Goal: Task Accomplishment & Management: Manage account settings

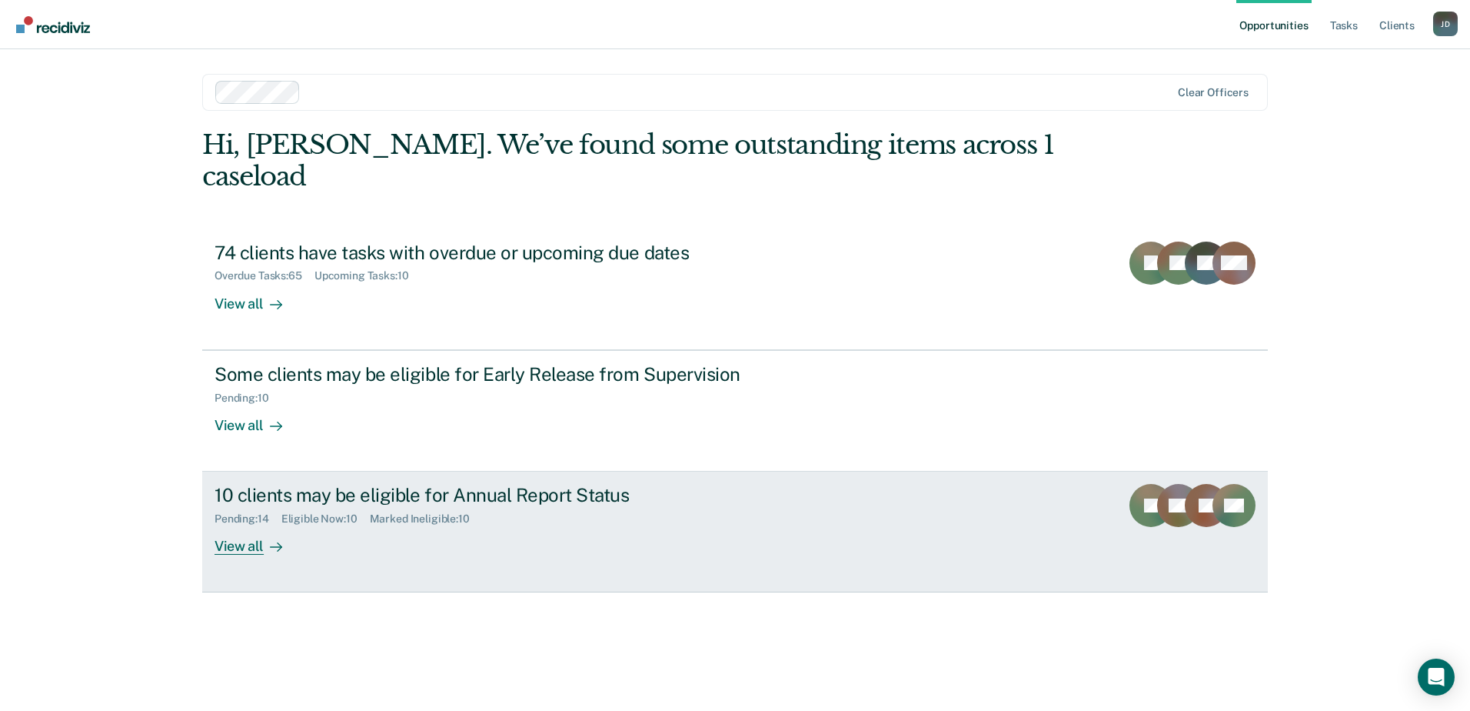
click at [257, 484] on div "10 clients may be eligible for Annual Report Status" at bounding box center [485, 495] width 540 height 22
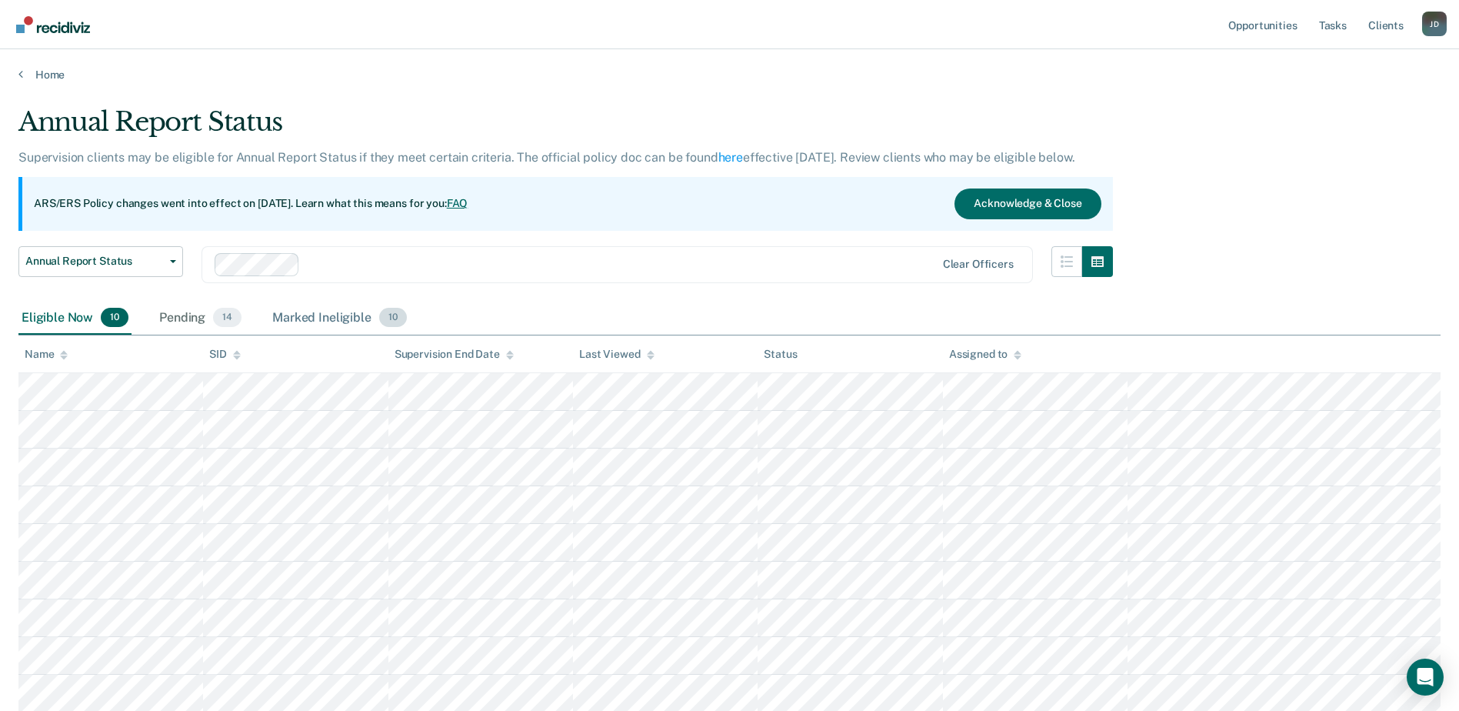
click at [311, 314] on div "Marked Ineligible 10" at bounding box center [339, 318] width 140 height 34
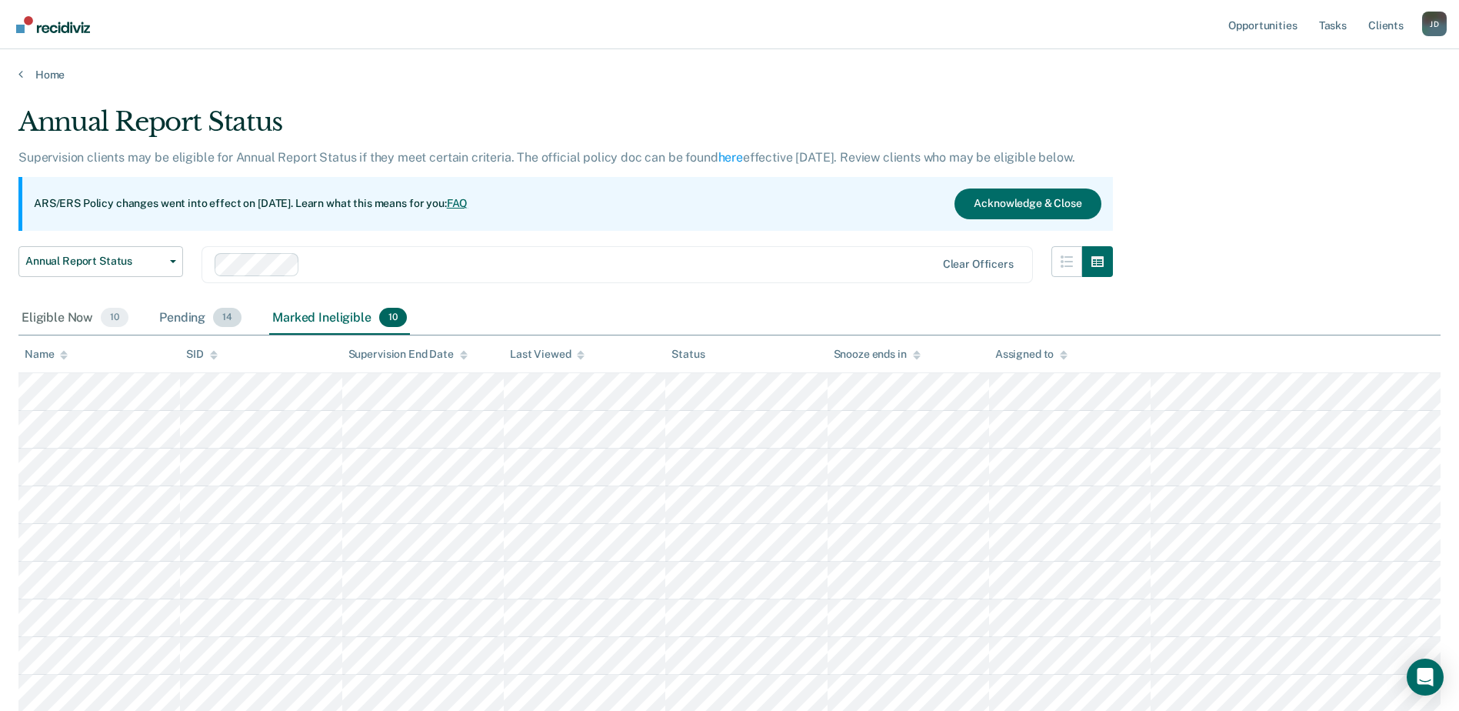
click at [181, 310] on div "Pending 14" at bounding box center [200, 318] width 88 height 34
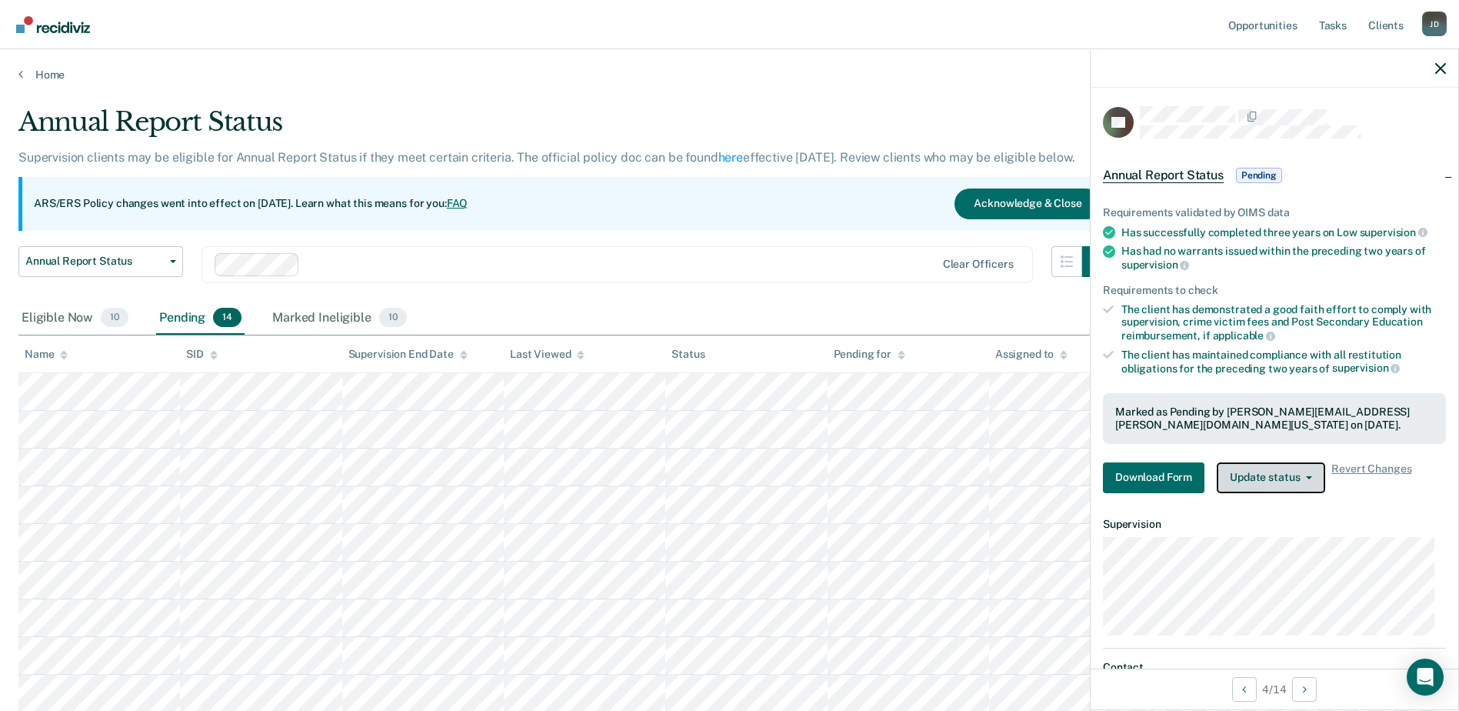
click at [1303, 478] on button "Update status" at bounding box center [1271, 477] width 108 height 31
click at [1293, 477] on button "Update status" at bounding box center [1271, 477] width 108 height 31
click at [1388, 464] on span "Revert Changes" at bounding box center [1371, 477] width 80 height 31
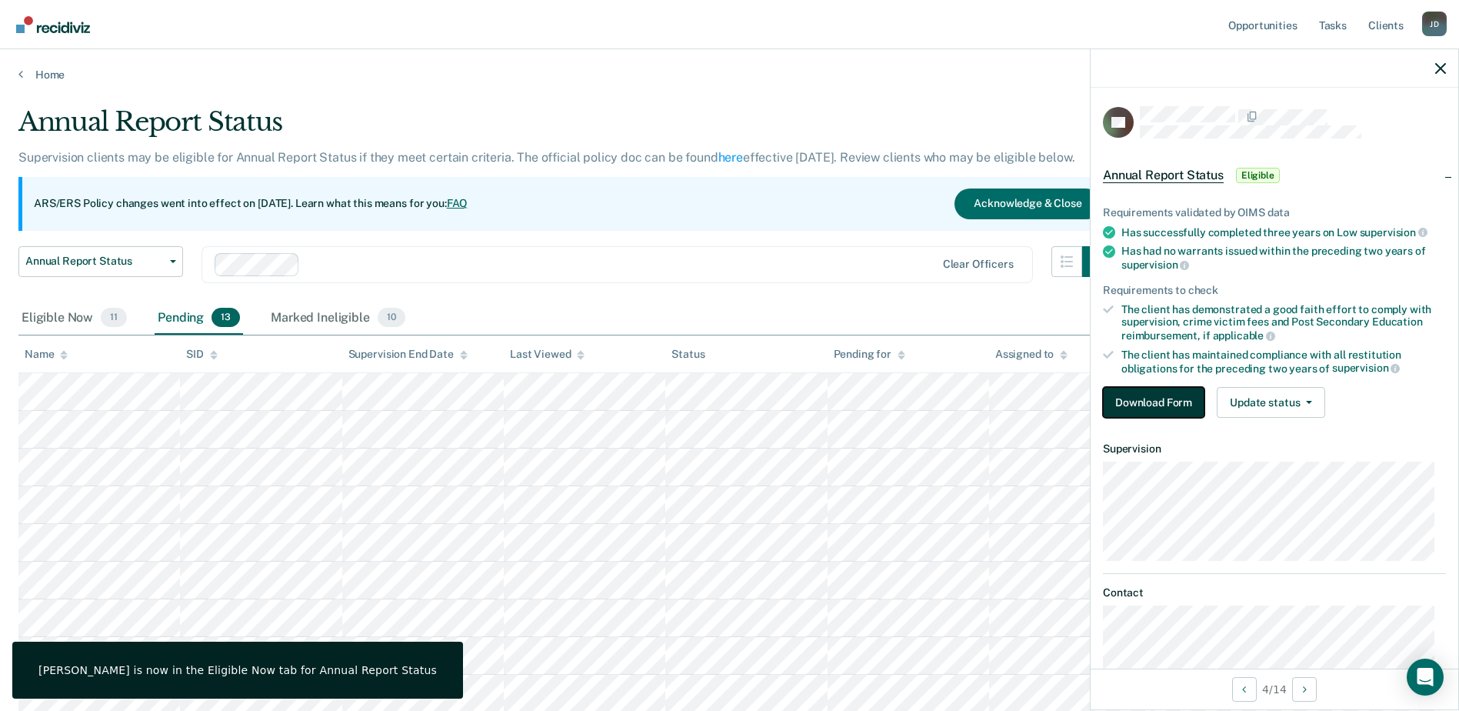
click at [1163, 400] on button "Download Form" at bounding box center [1154, 402] width 102 height 31
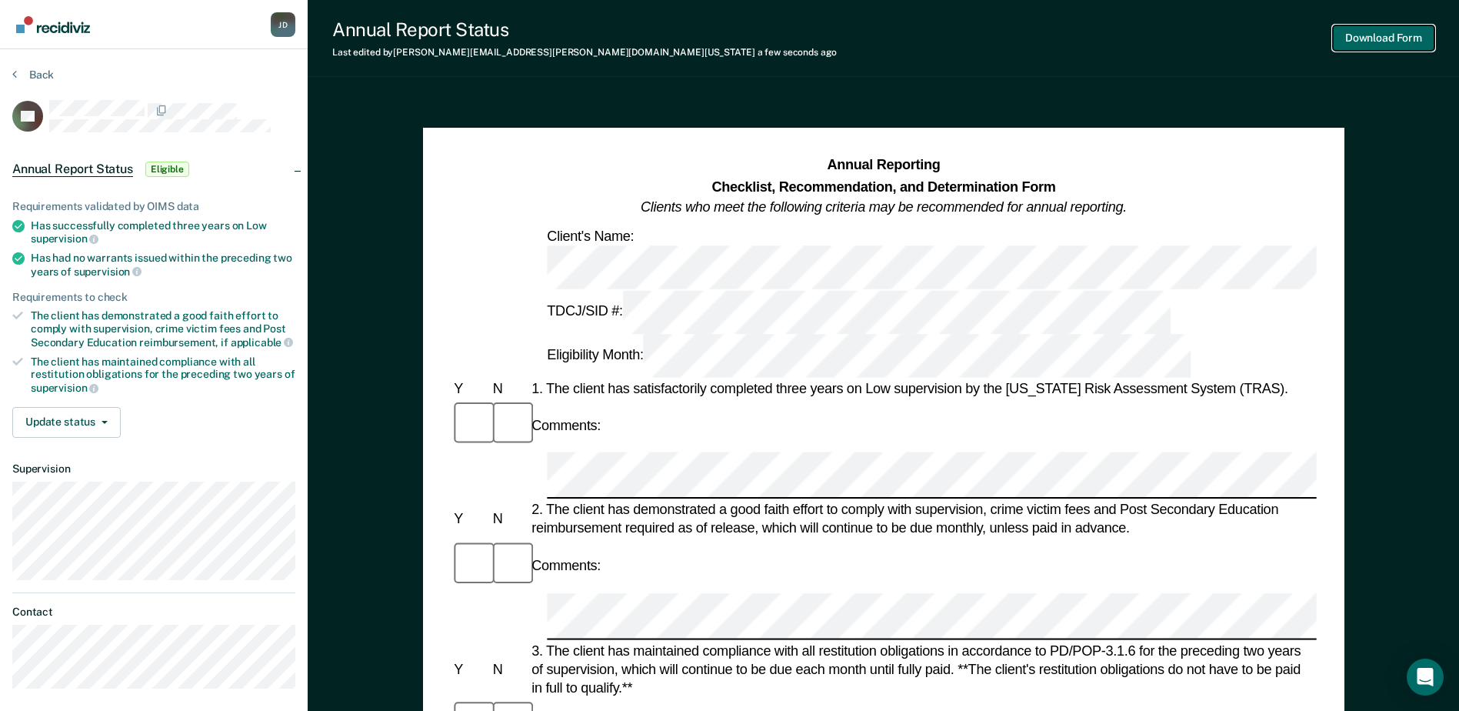
click at [1351, 39] on button "Download Form" at bounding box center [1384, 37] width 102 height 25
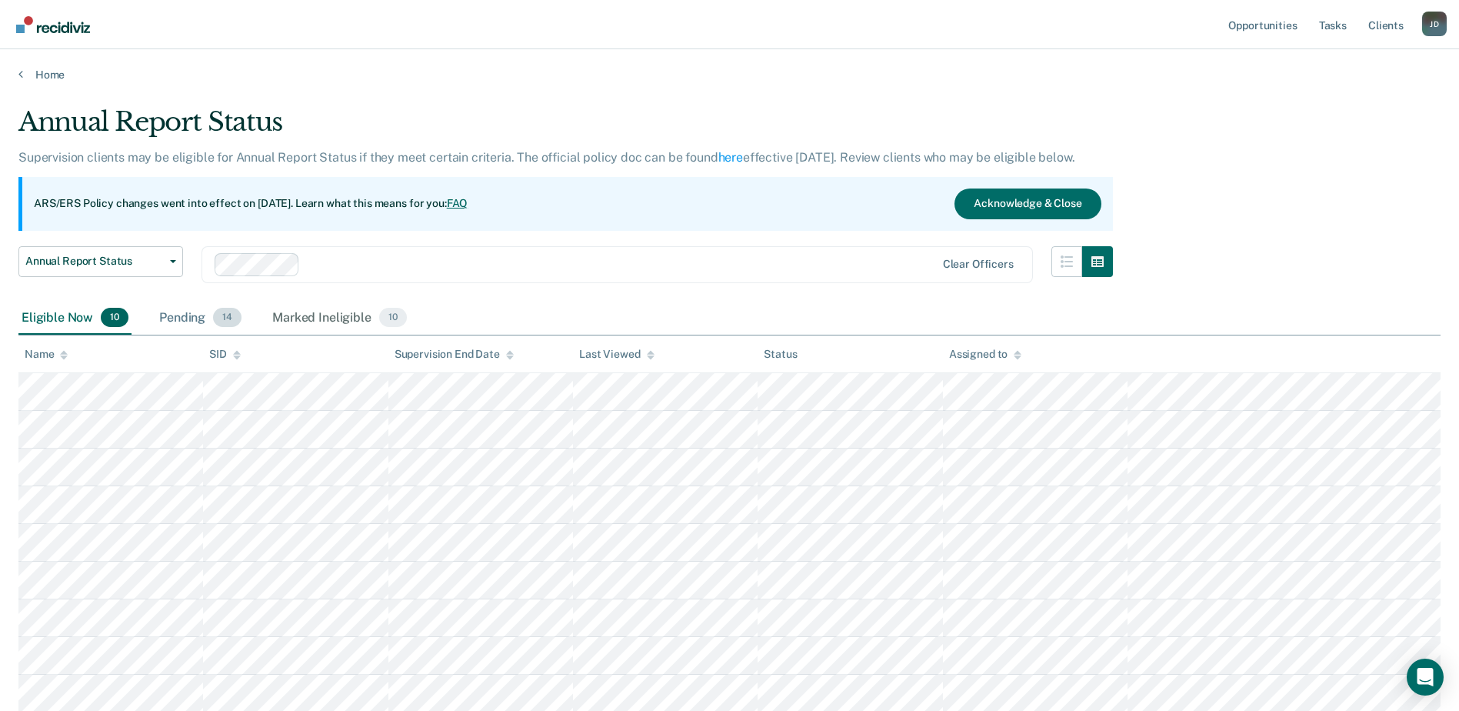
click at [185, 318] on div "Pending 14" at bounding box center [200, 318] width 88 height 34
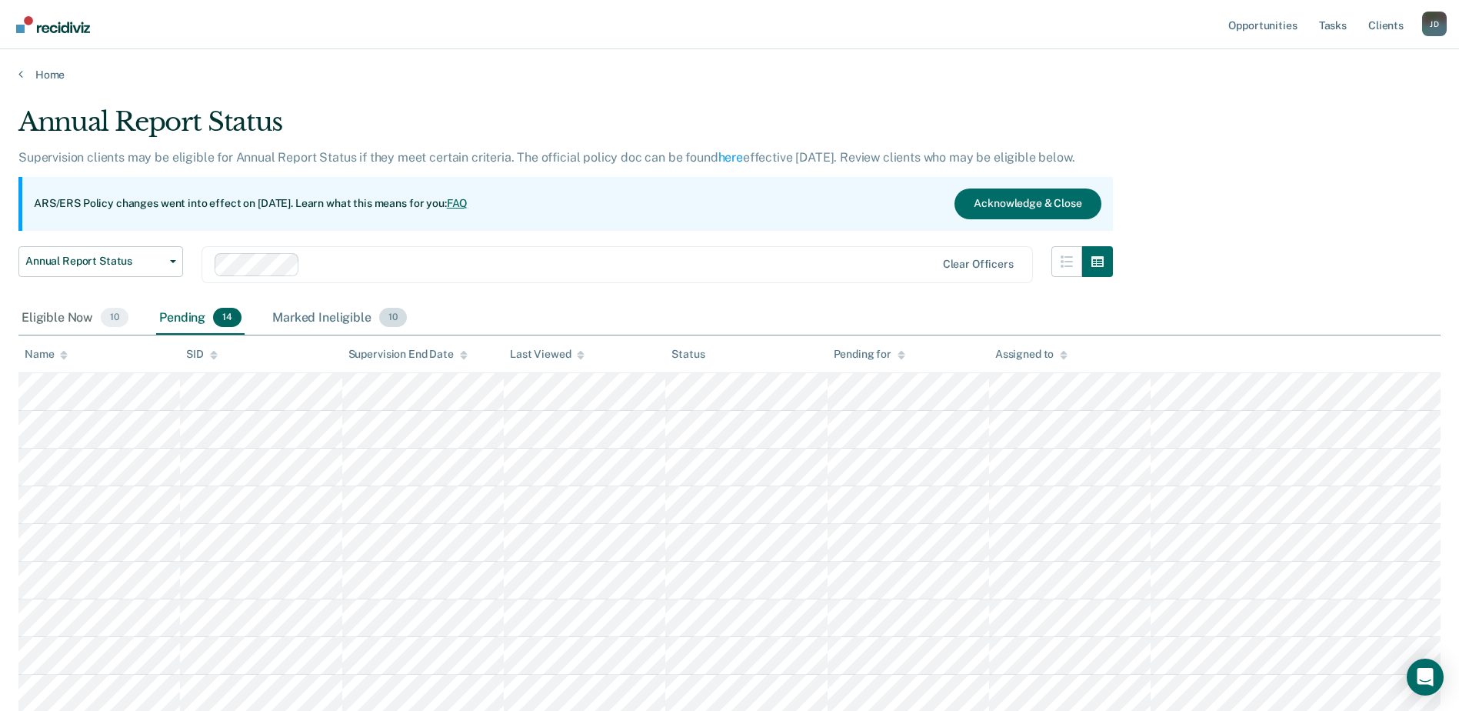
click at [318, 313] on div "Marked Ineligible 10" at bounding box center [339, 318] width 140 height 34
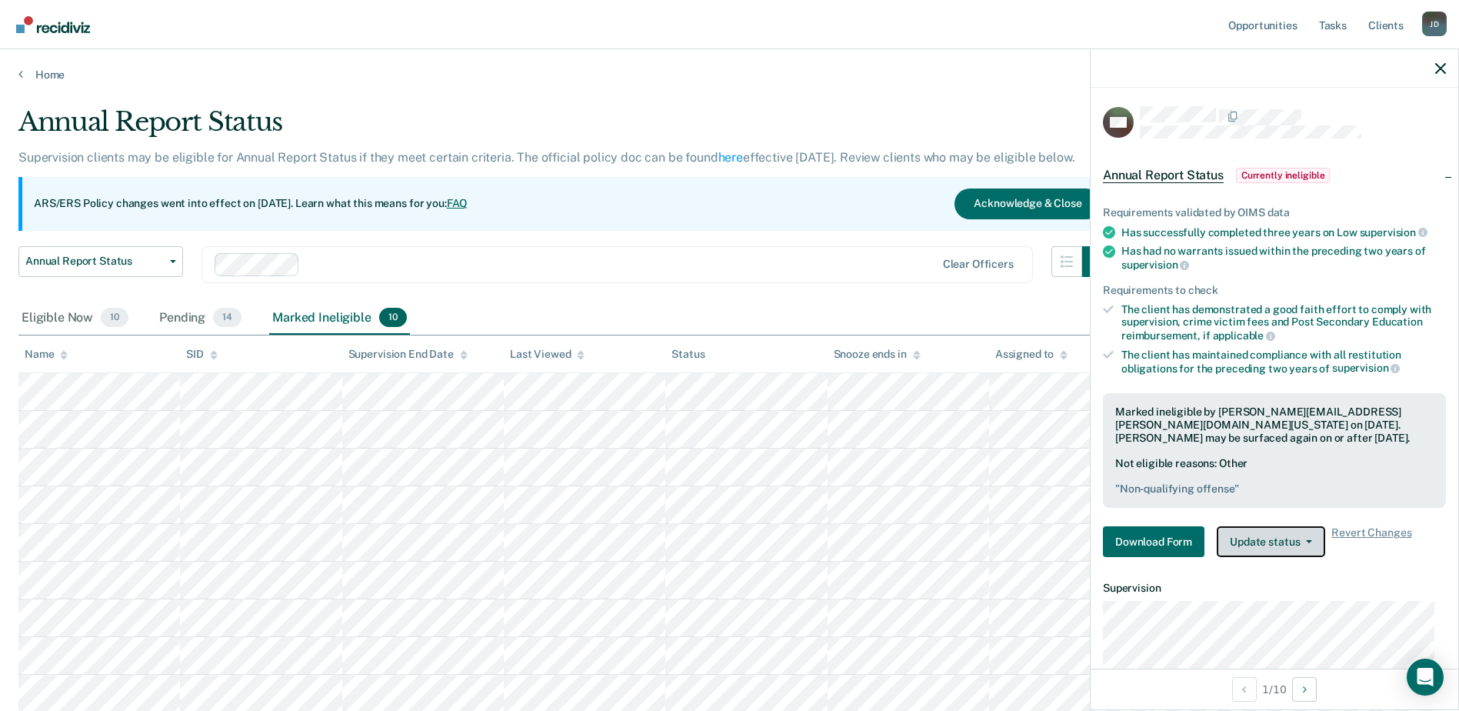
click at [1307, 546] on button "Update status" at bounding box center [1271, 541] width 108 height 31
click at [1307, 545] on button "Update status" at bounding box center [1271, 541] width 108 height 31
click at [1349, 533] on span "Revert Changes" at bounding box center [1371, 541] width 80 height 31
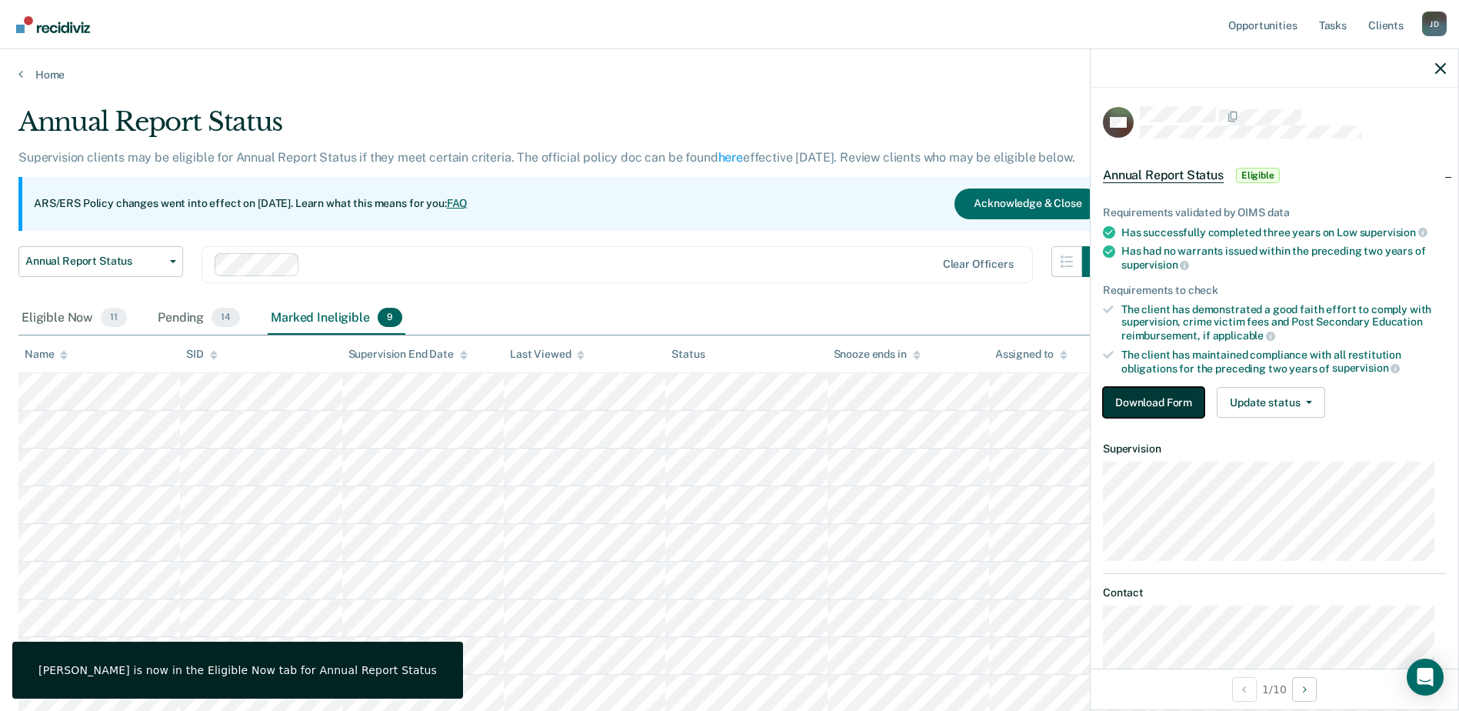
click at [1167, 397] on button "Download Form" at bounding box center [1154, 402] width 102 height 31
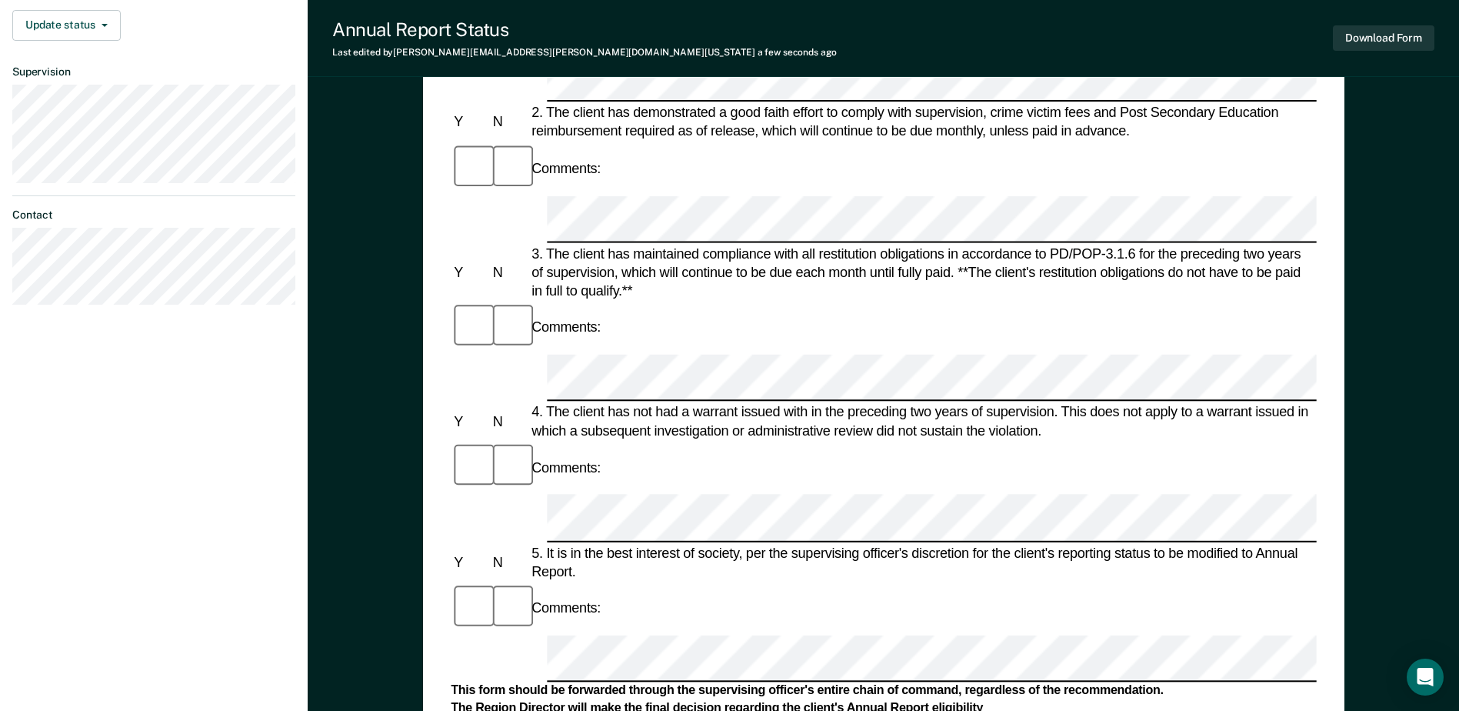
scroll to position [737, 0]
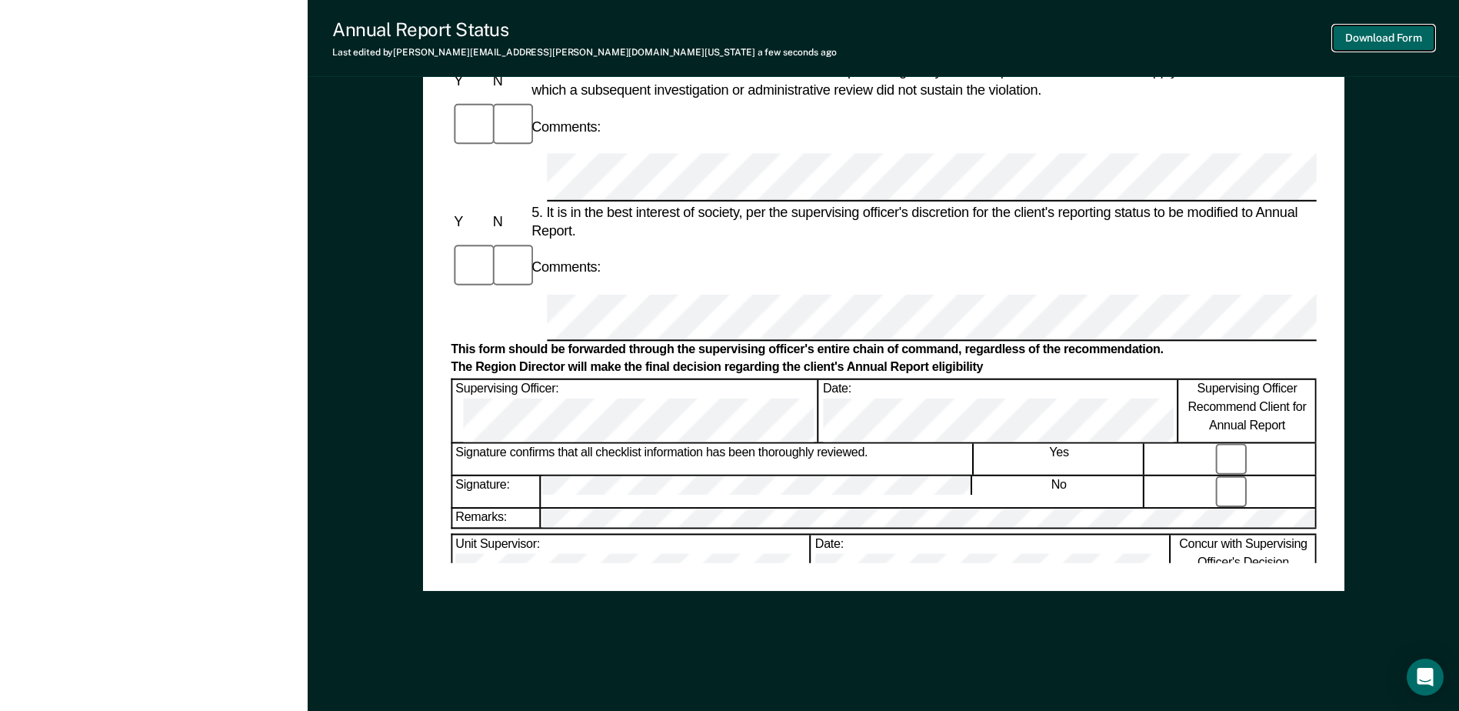
click at [1380, 38] on button "Download Form" at bounding box center [1384, 37] width 102 height 25
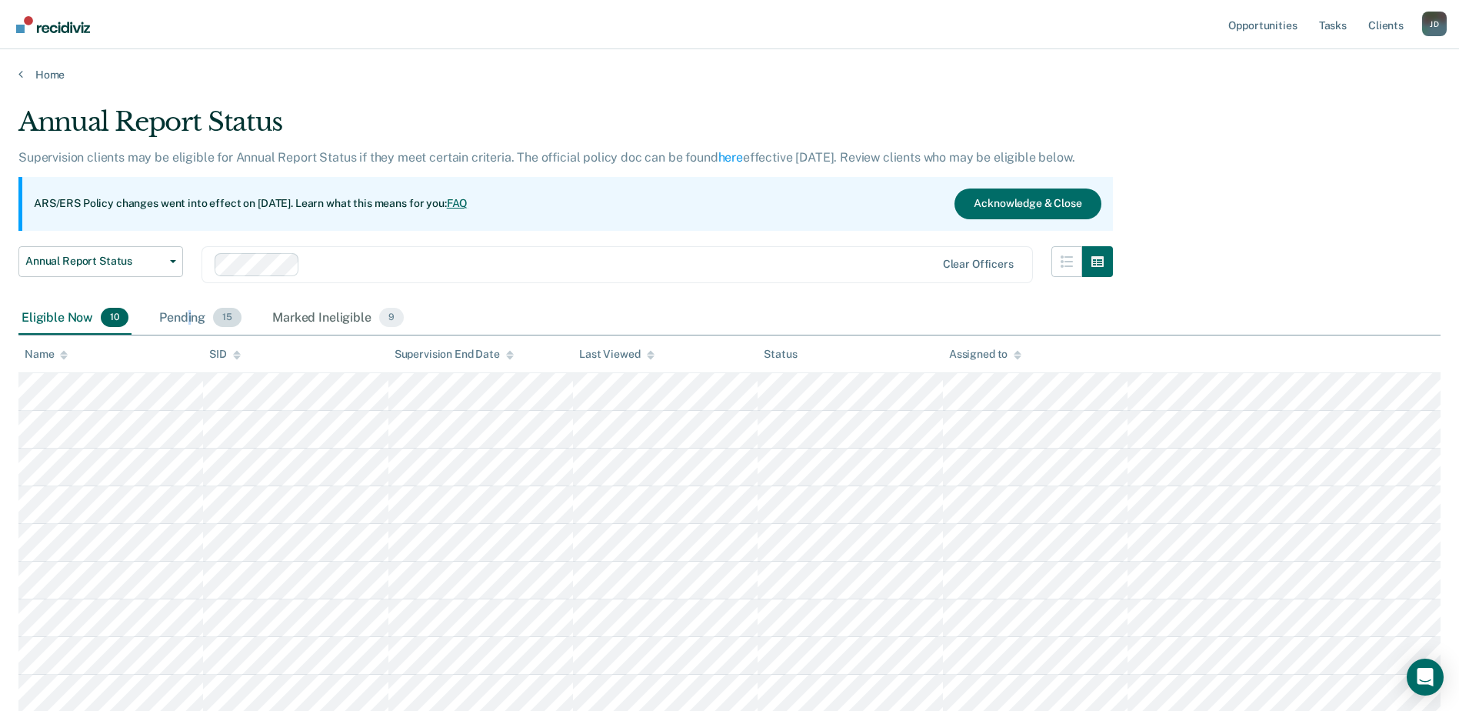
click at [188, 319] on div "Pending 15" at bounding box center [200, 318] width 88 height 34
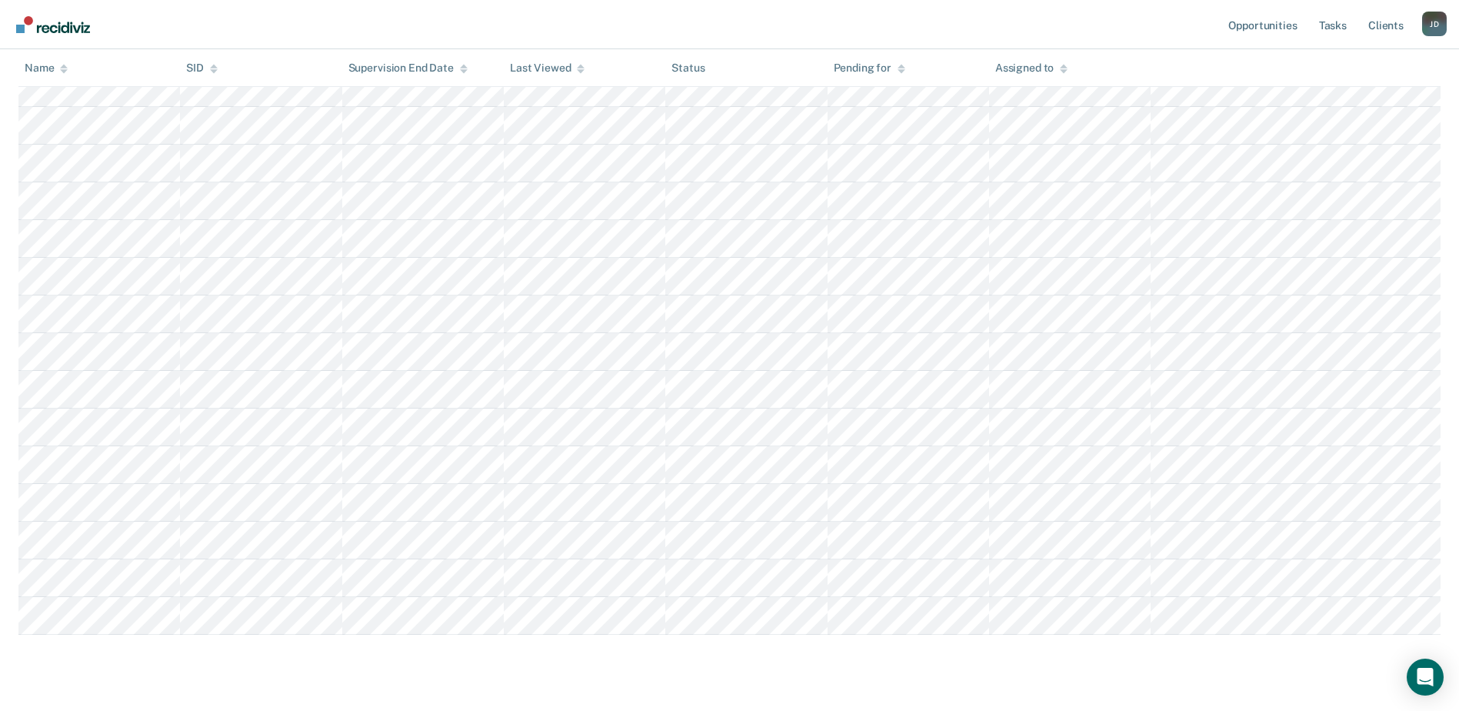
scroll to position [338, 0]
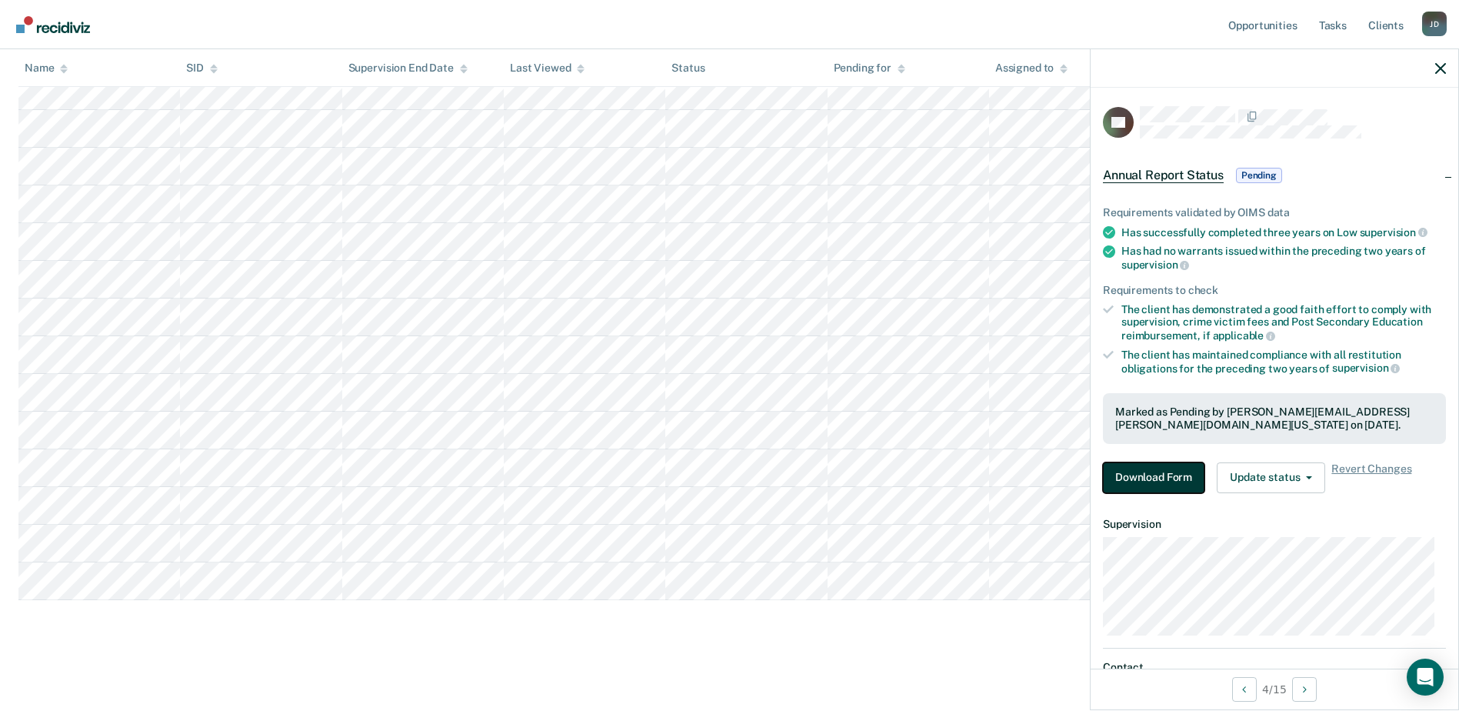
click at [1171, 477] on button "Download Form" at bounding box center [1154, 477] width 102 height 31
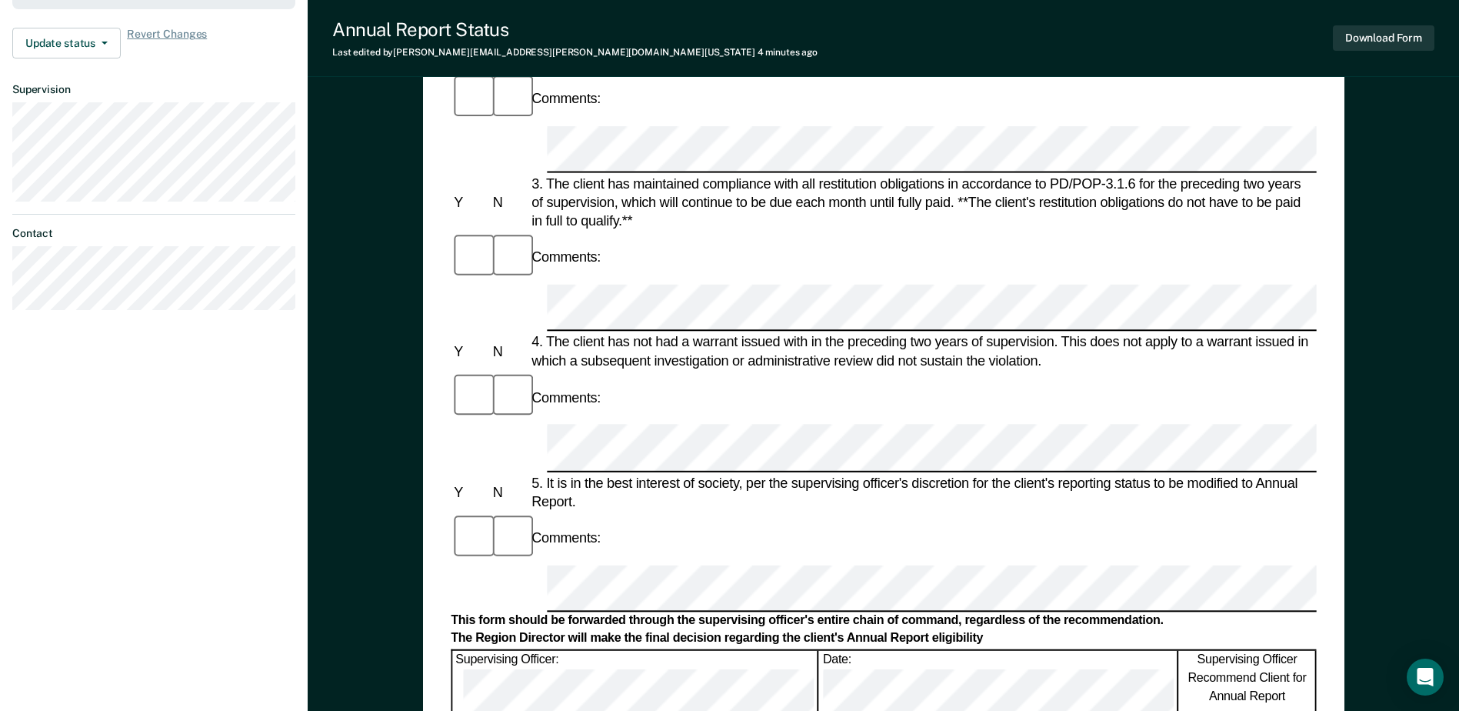
scroll to position [615, 0]
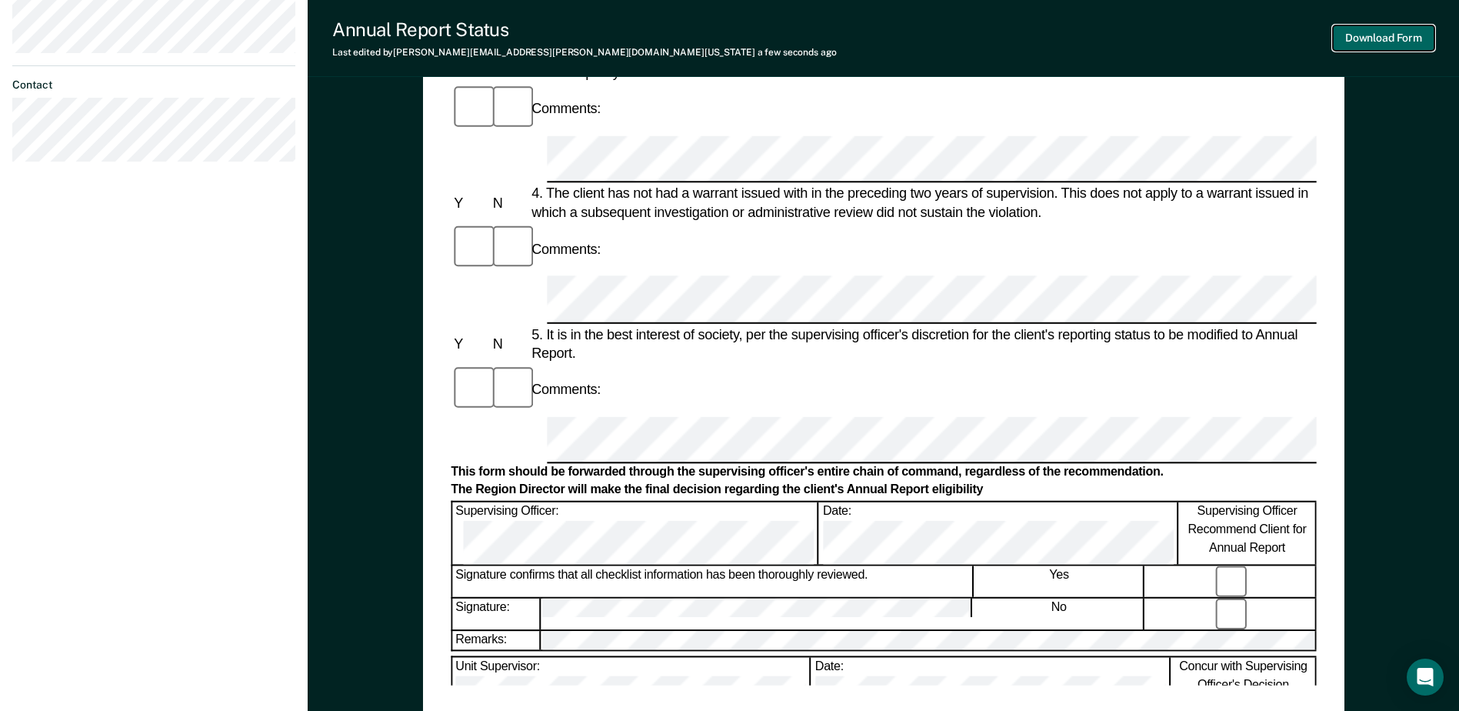
click at [1391, 35] on button "Download Form" at bounding box center [1384, 37] width 102 height 25
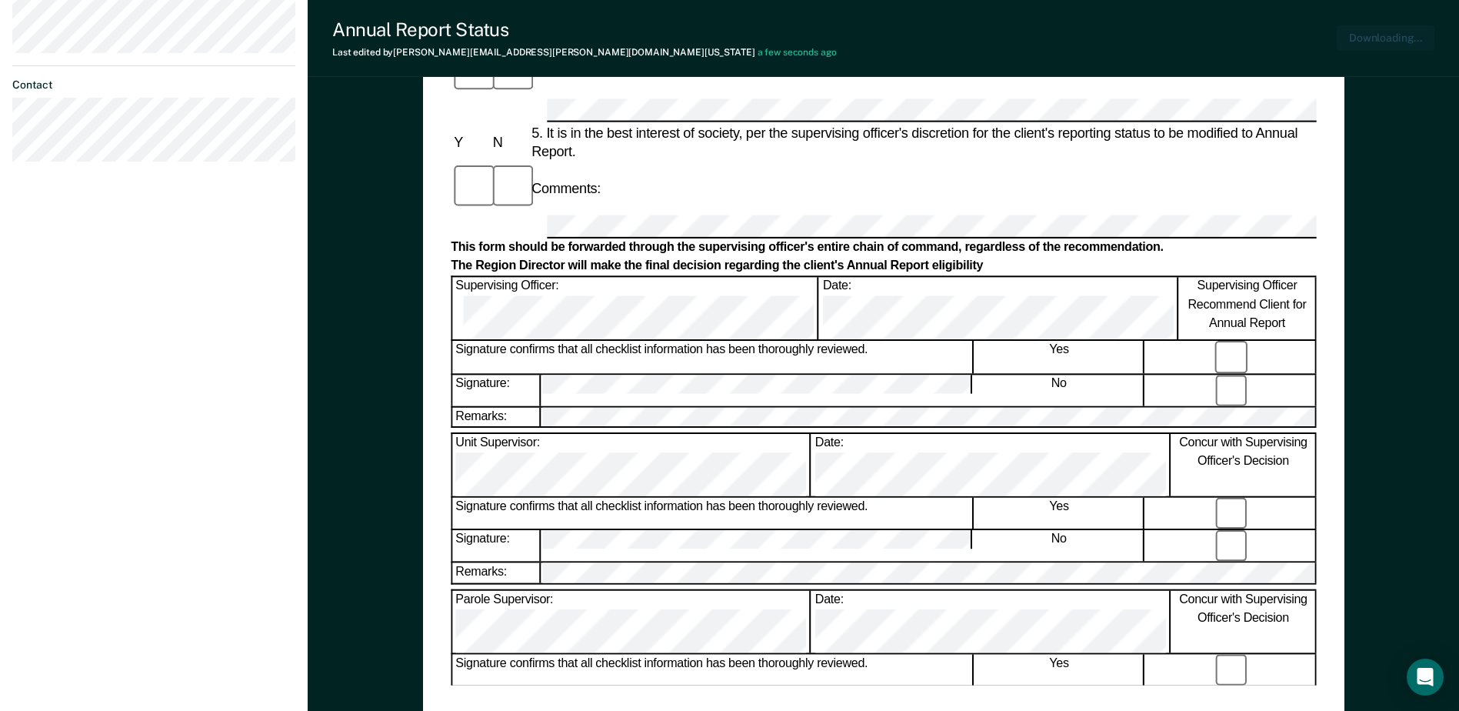
scroll to position [0, 0]
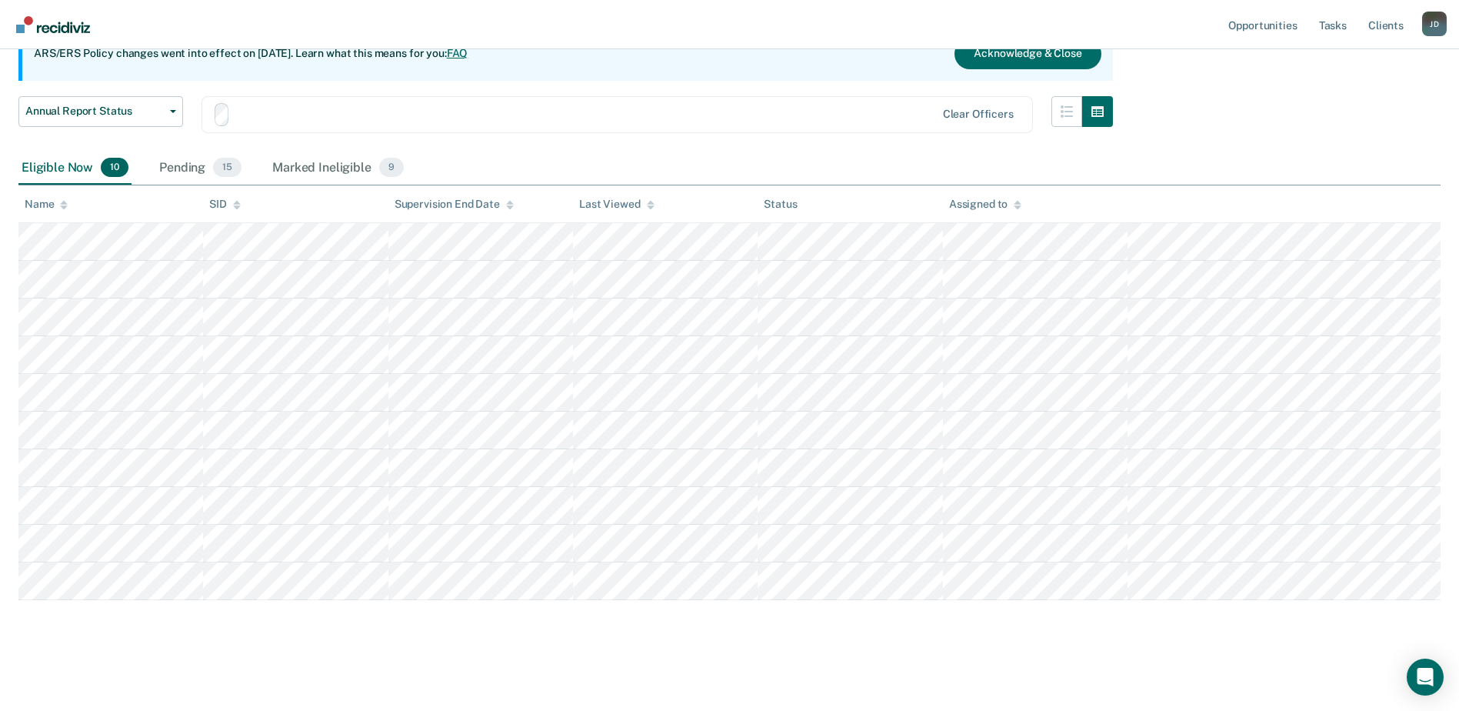
scroll to position [150, 0]
click at [316, 166] on div "Marked Ineligible 9" at bounding box center [338, 168] width 138 height 34
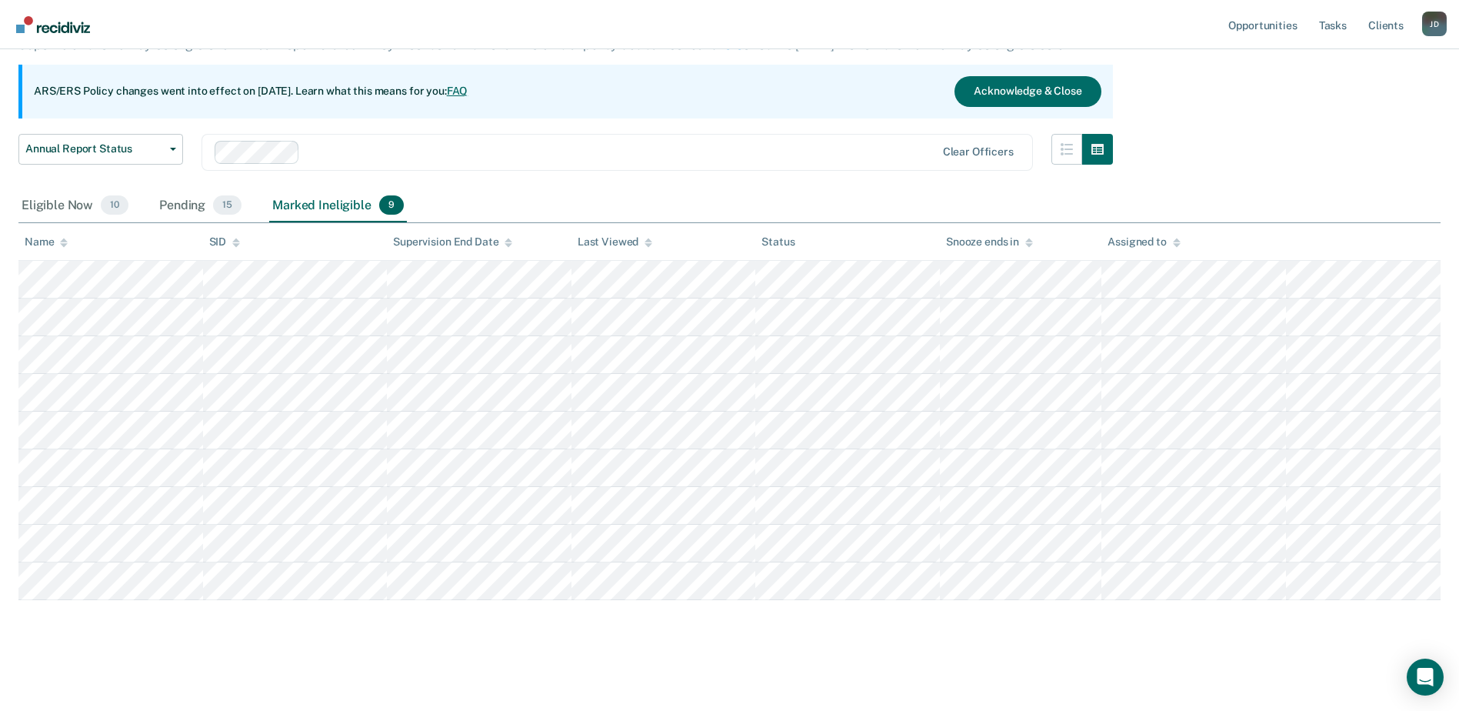
scroll to position [112, 0]
click at [193, 206] on div "Pending 15" at bounding box center [200, 206] width 88 height 34
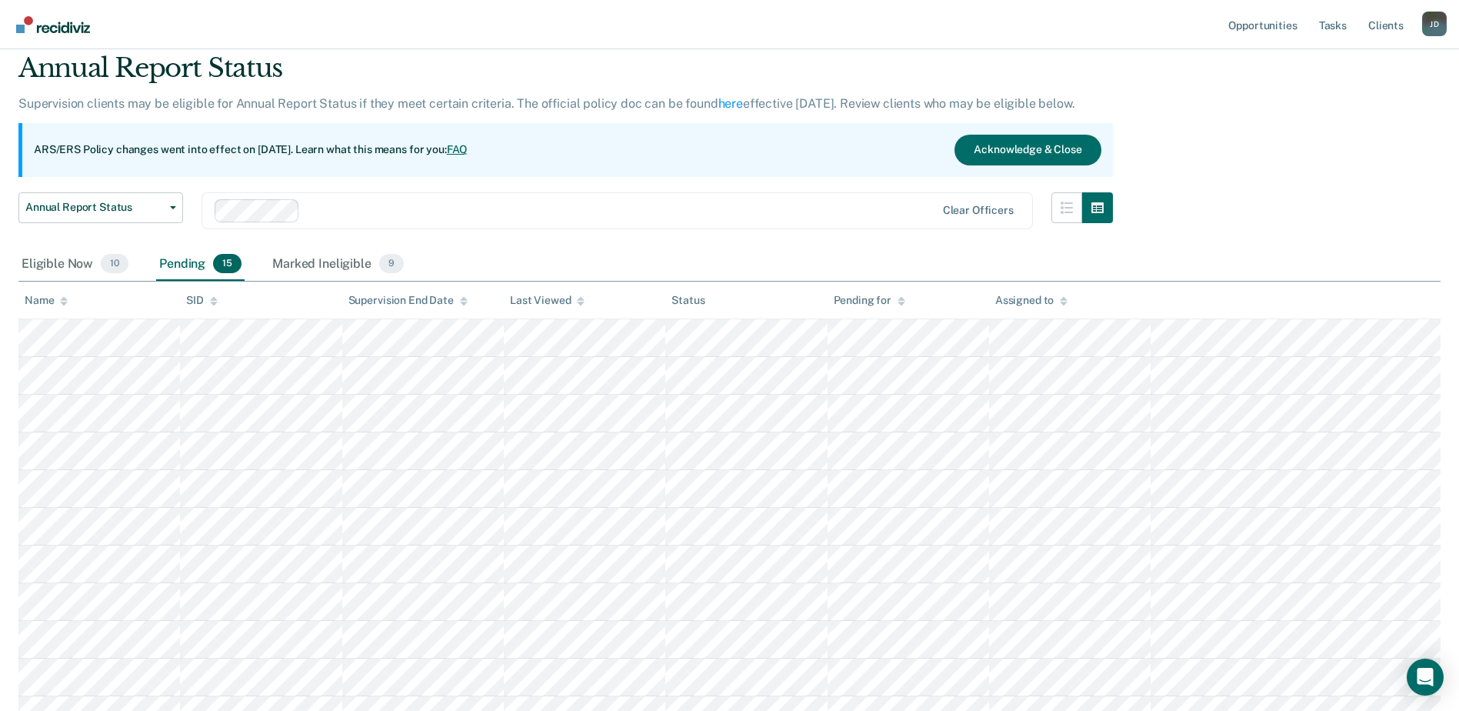
scroll to position [31, 0]
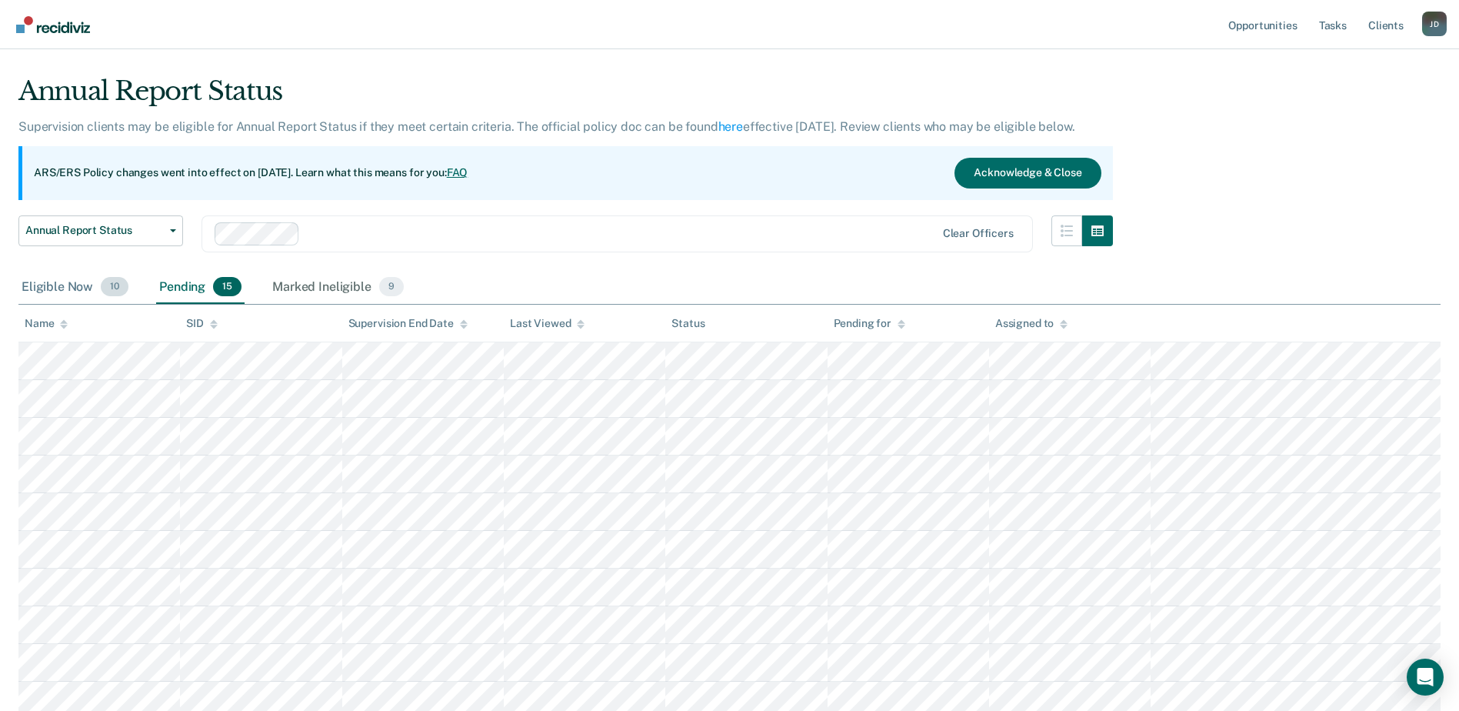
click at [60, 286] on div "Eligible Now 10" at bounding box center [74, 288] width 113 height 34
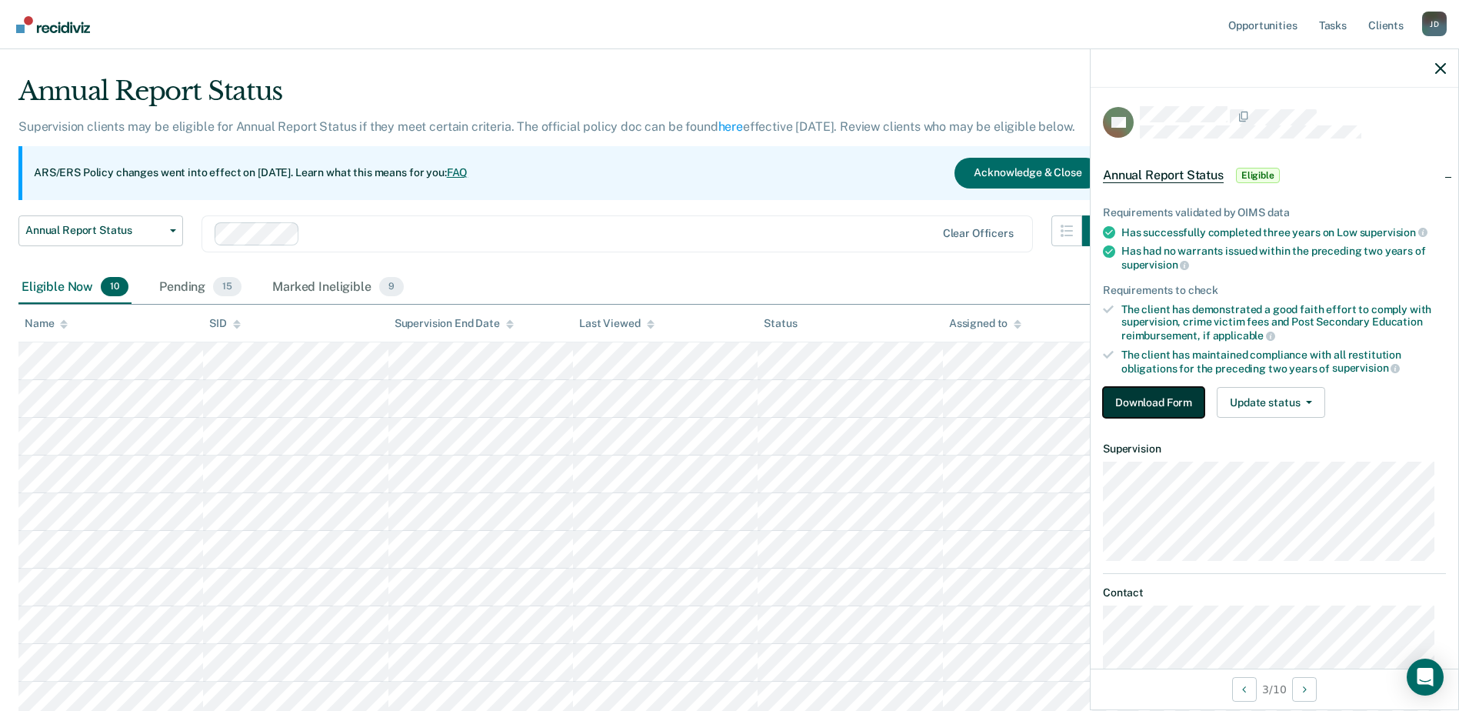
click at [1157, 396] on button "Download Form" at bounding box center [1154, 402] width 102 height 31
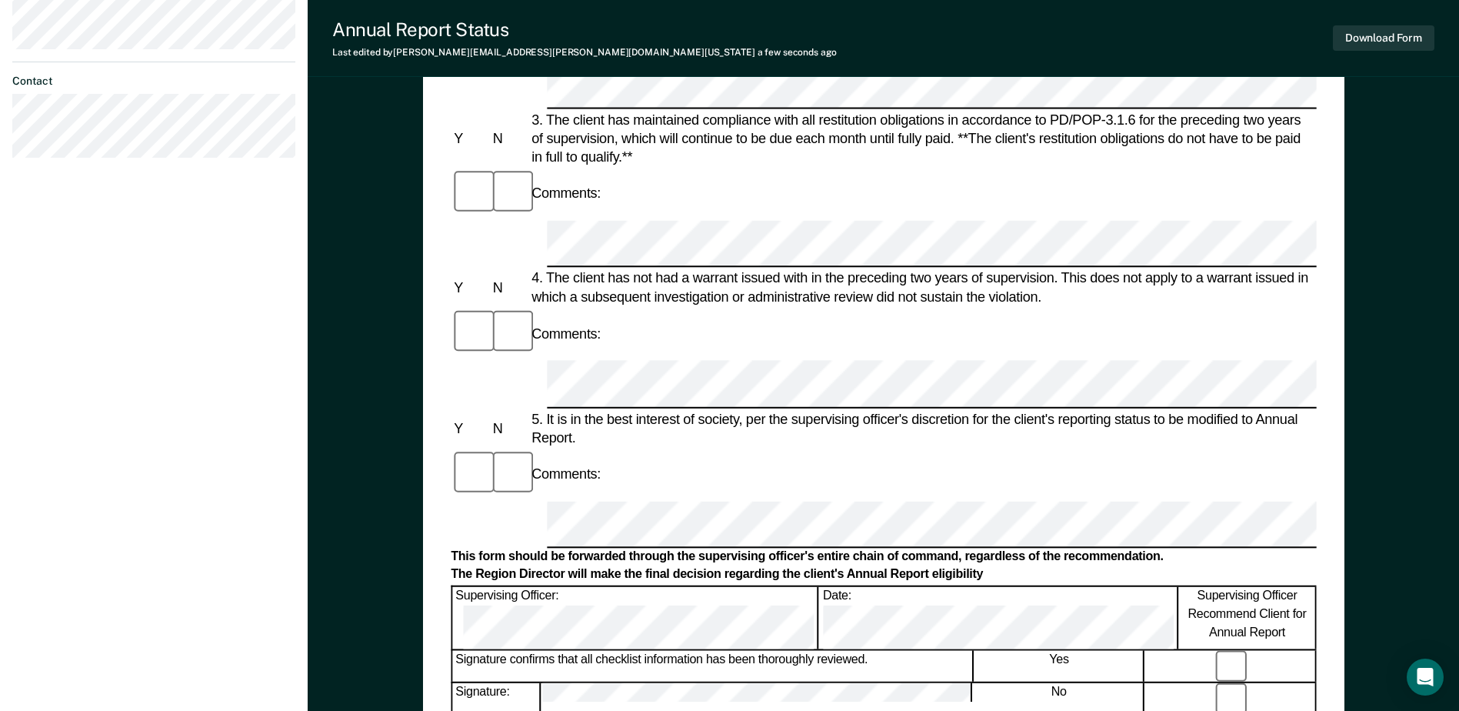
scroll to position [315, 0]
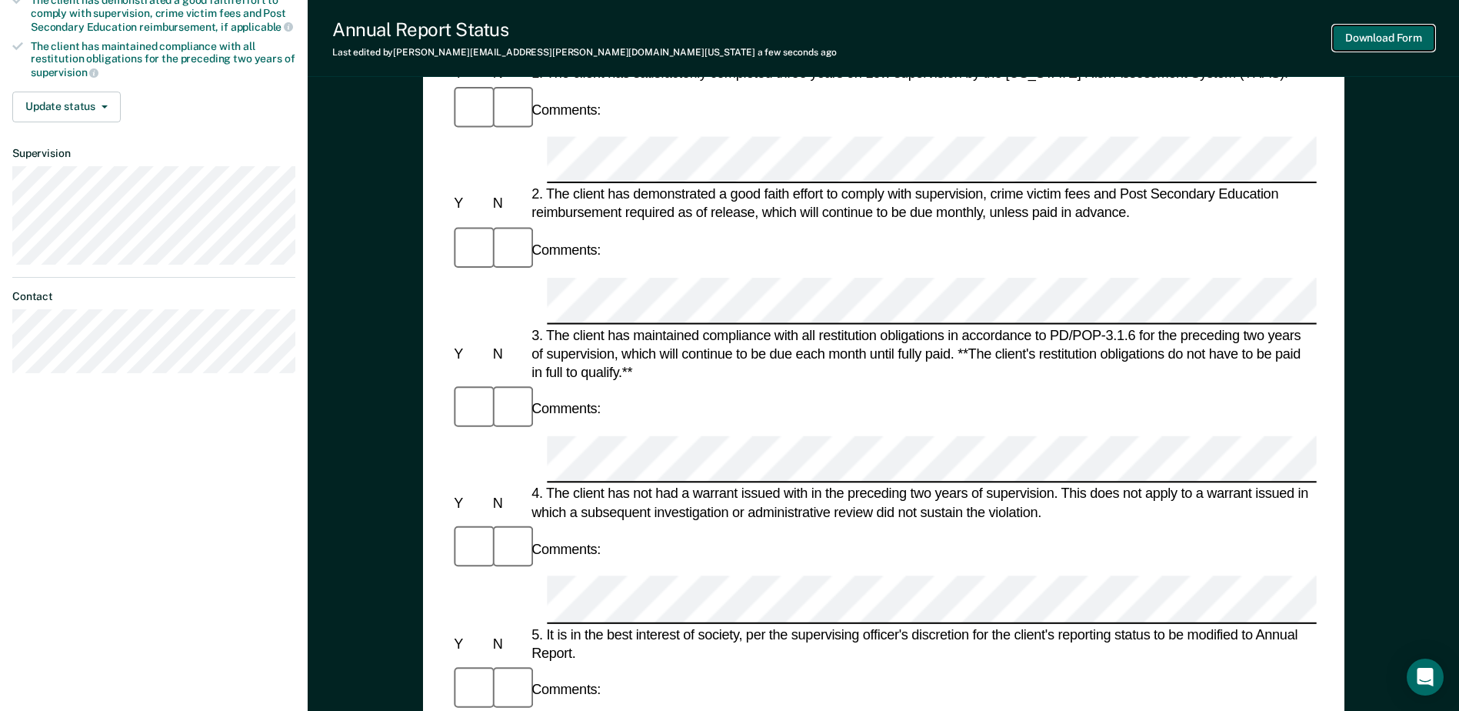
click at [1360, 35] on button "Download Form" at bounding box center [1384, 37] width 102 height 25
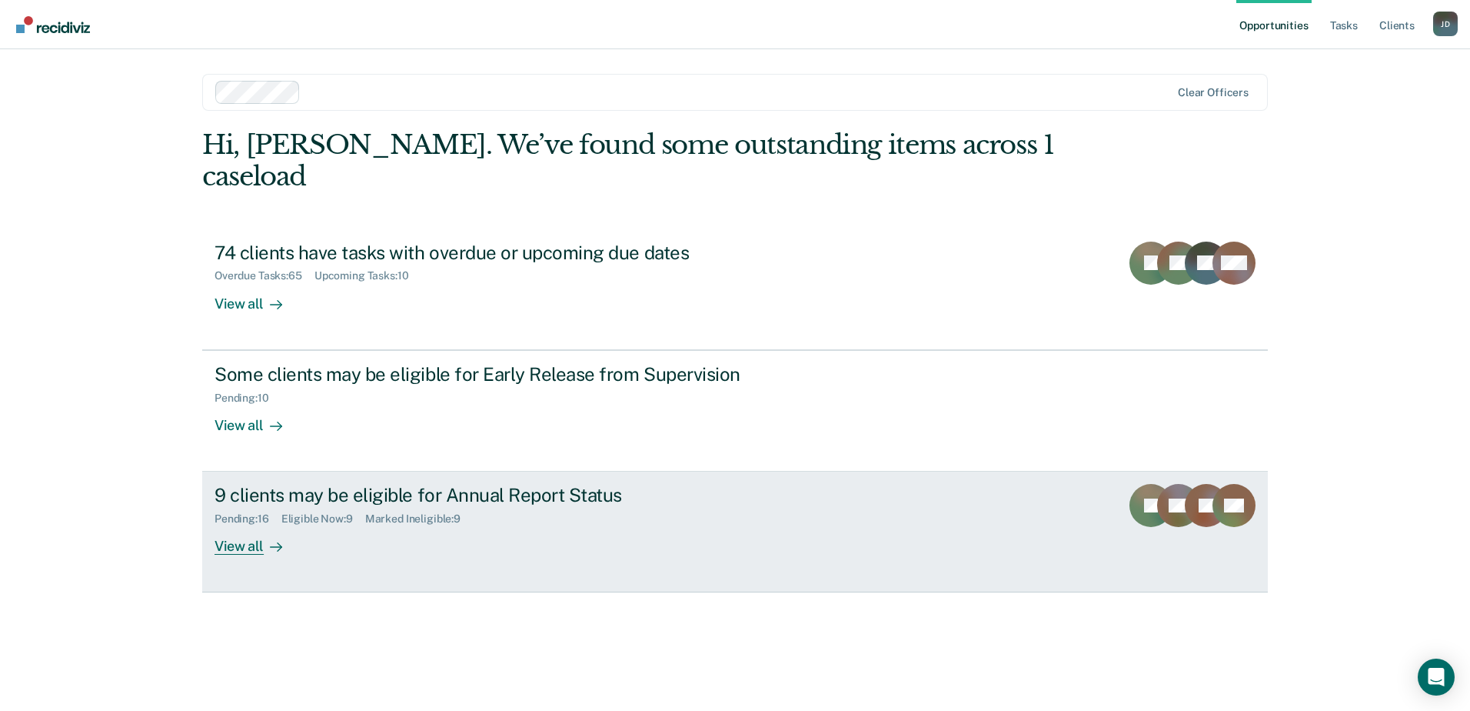
click at [228, 525] on div "View all" at bounding box center [258, 540] width 86 height 30
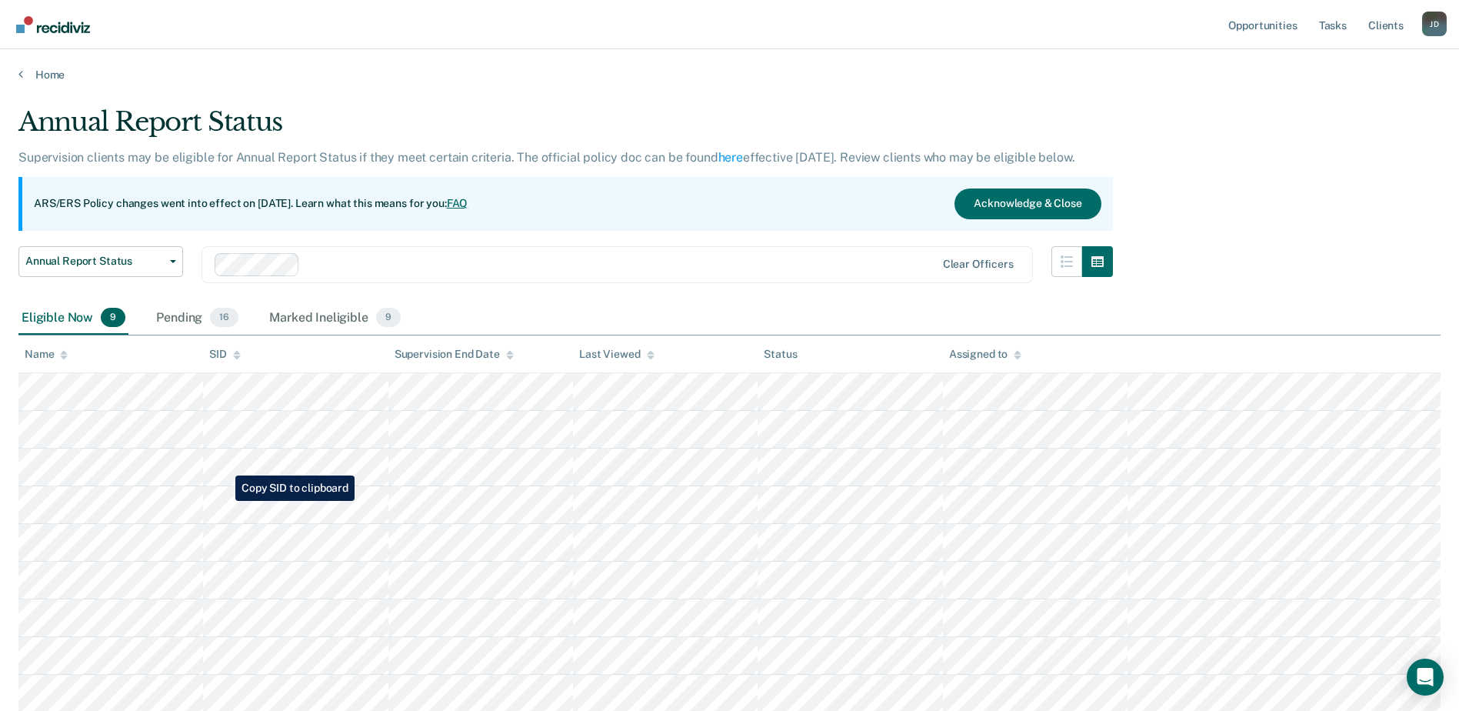
scroll to position [77, 0]
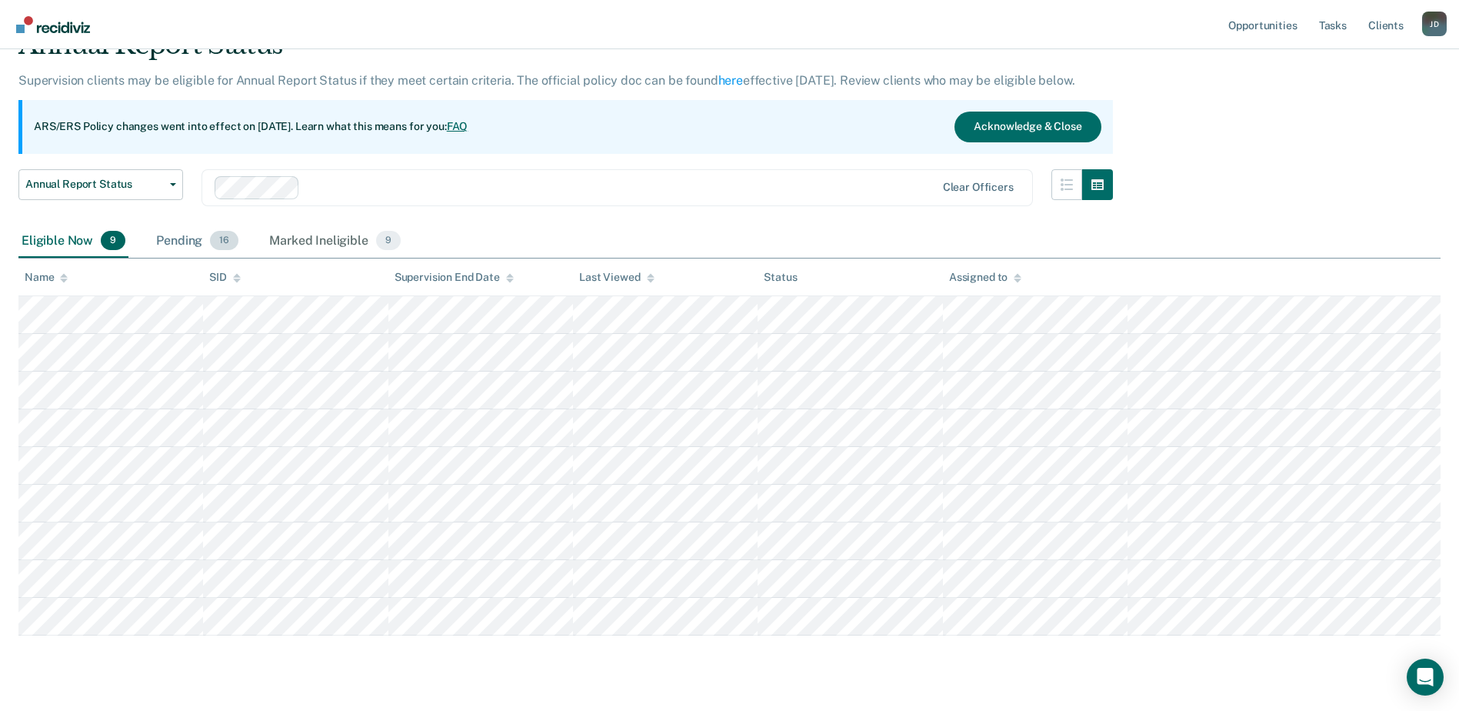
click at [178, 245] on div "Pending 16" at bounding box center [197, 242] width 88 height 34
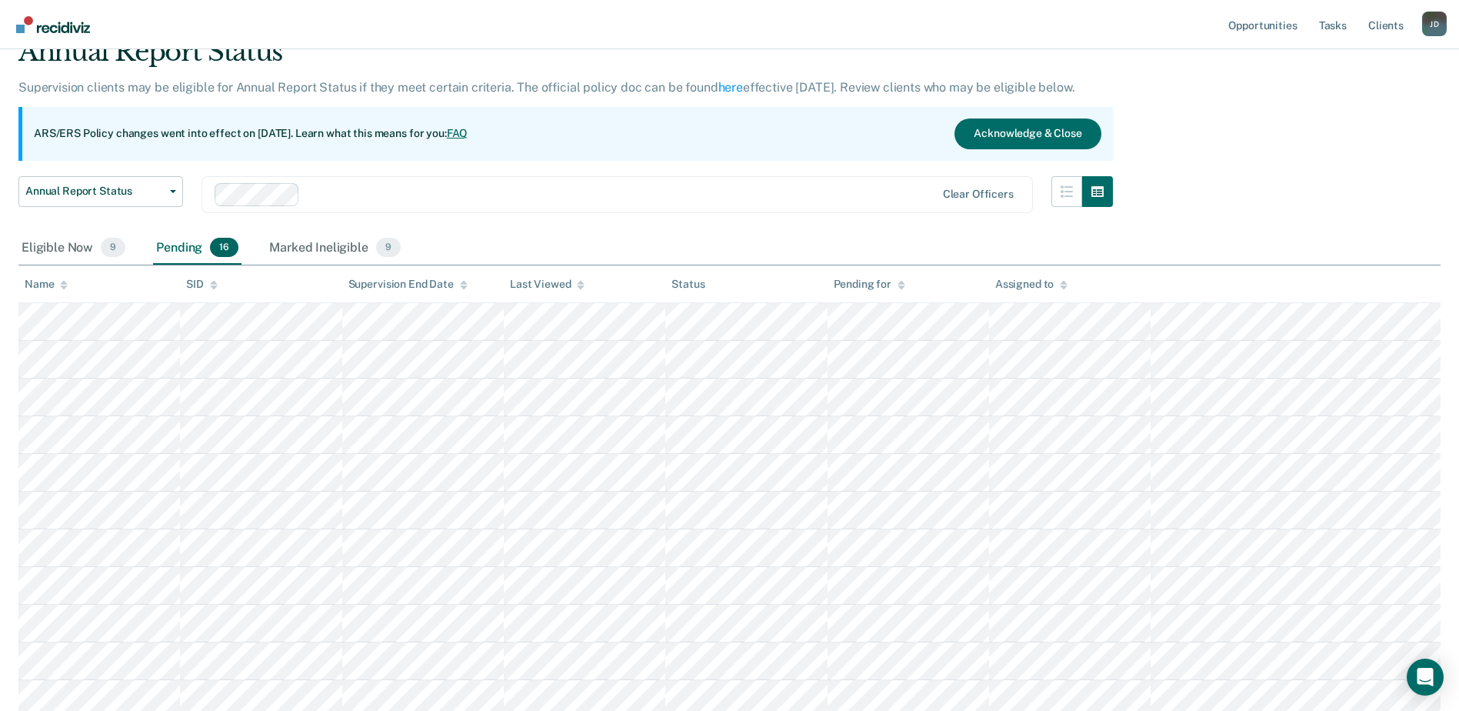
scroll to position [68, 0]
click at [321, 241] on div "Marked Ineligible 9" at bounding box center [335, 250] width 138 height 34
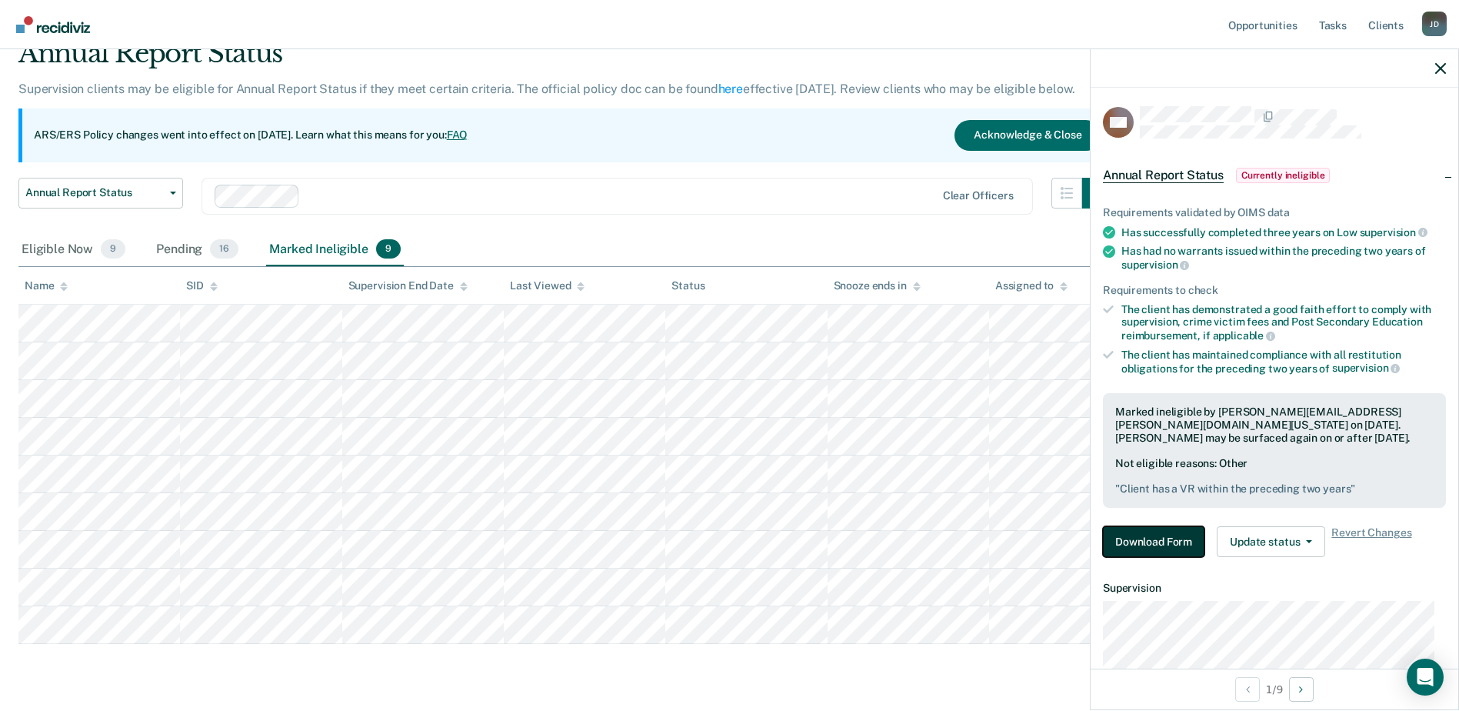
click at [1162, 546] on button "Download Form" at bounding box center [1154, 541] width 102 height 31
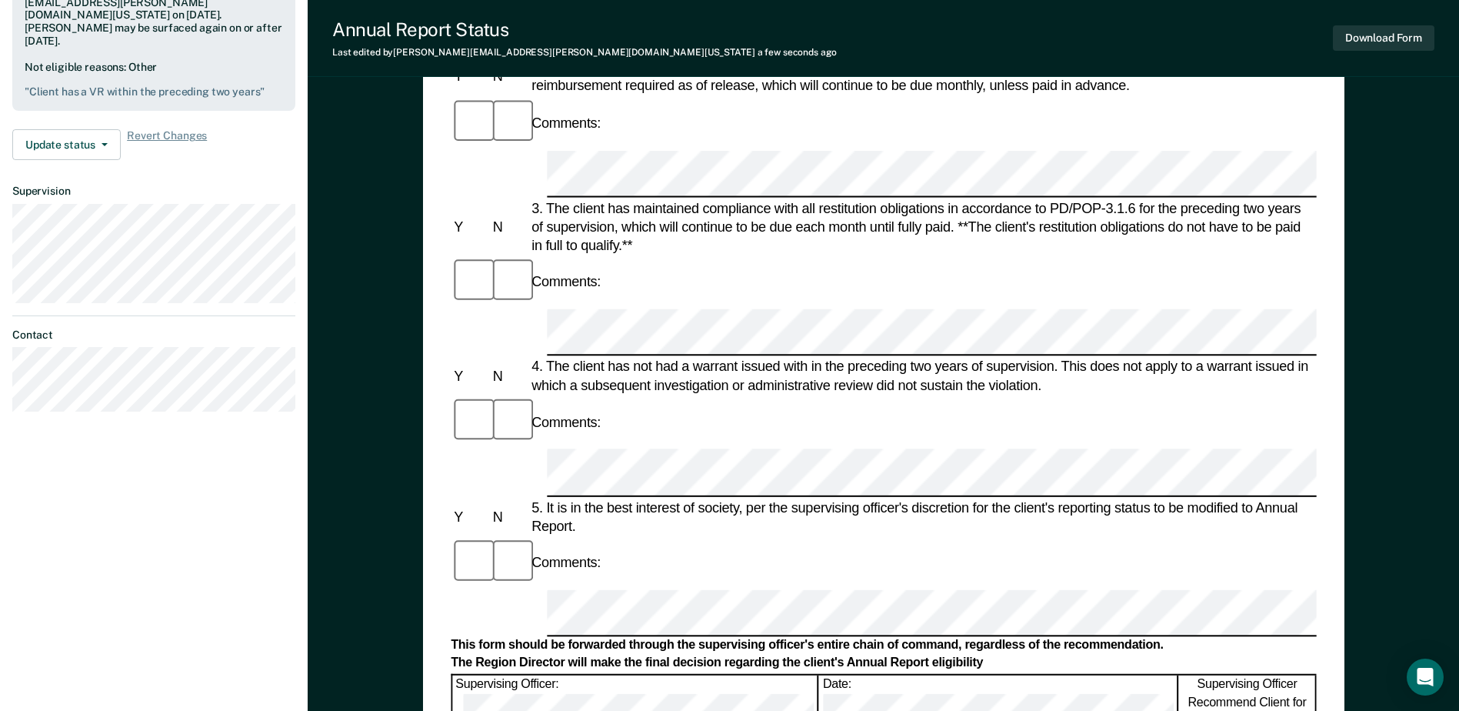
scroll to position [430, 0]
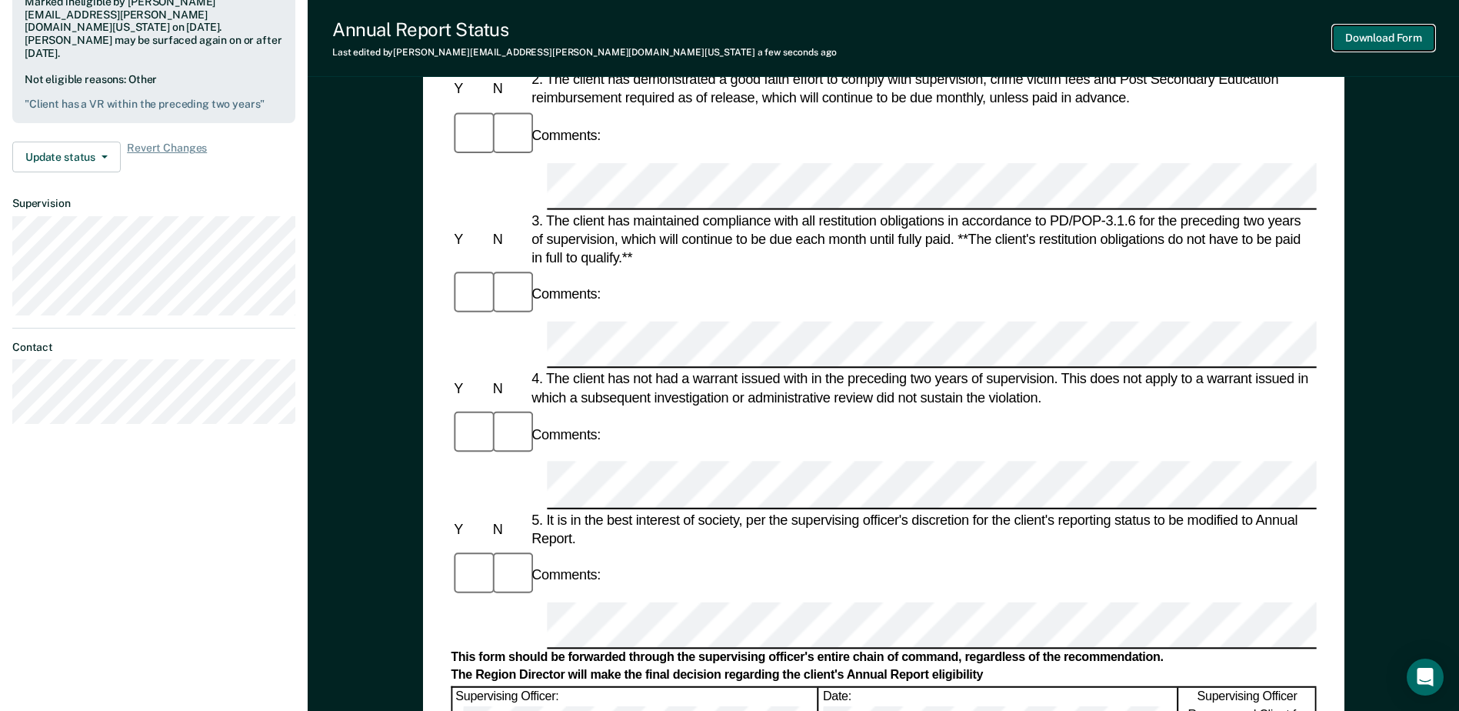
click at [1376, 35] on button "Download Form" at bounding box center [1384, 37] width 102 height 25
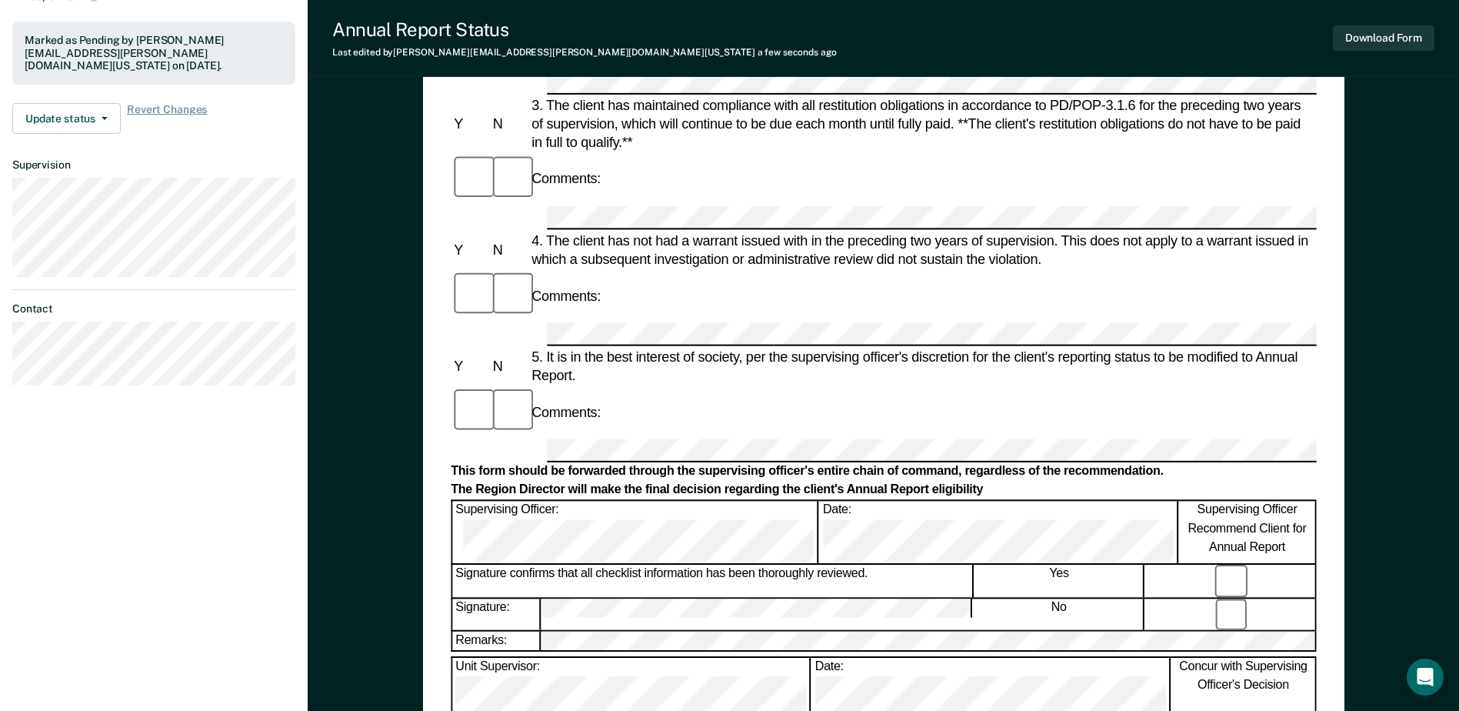
scroll to position [353, 0]
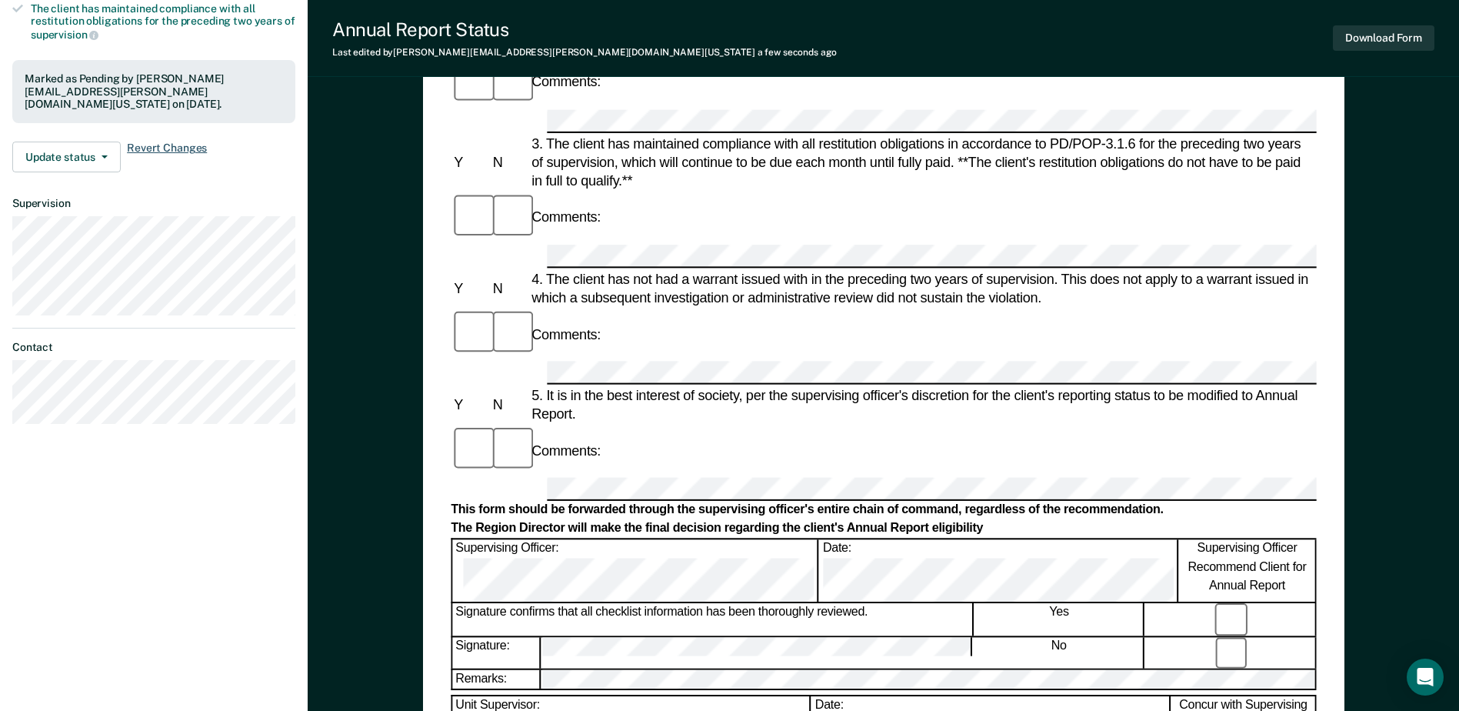
click at [153, 141] on span "Revert Changes" at bounding box center [167, 156] width 80 height 31
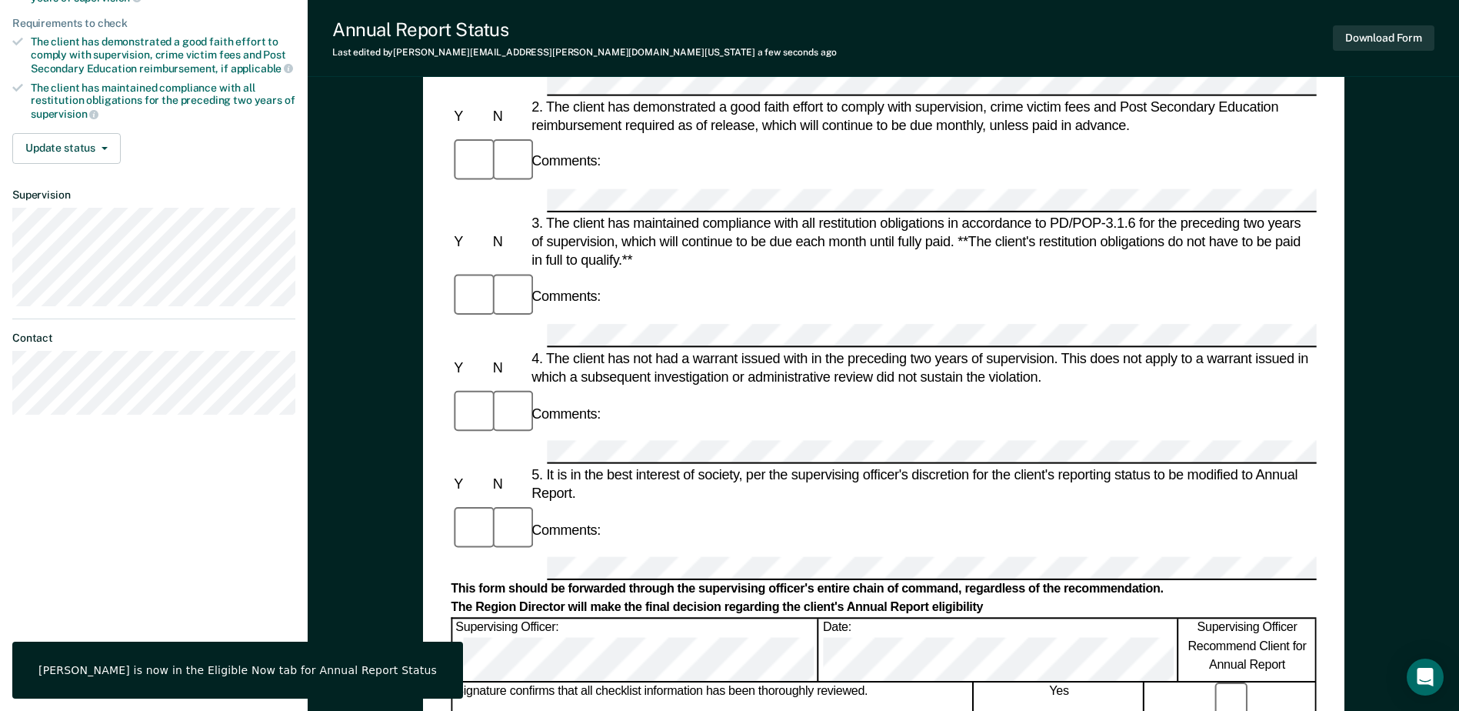
scroll to position [45, 0]
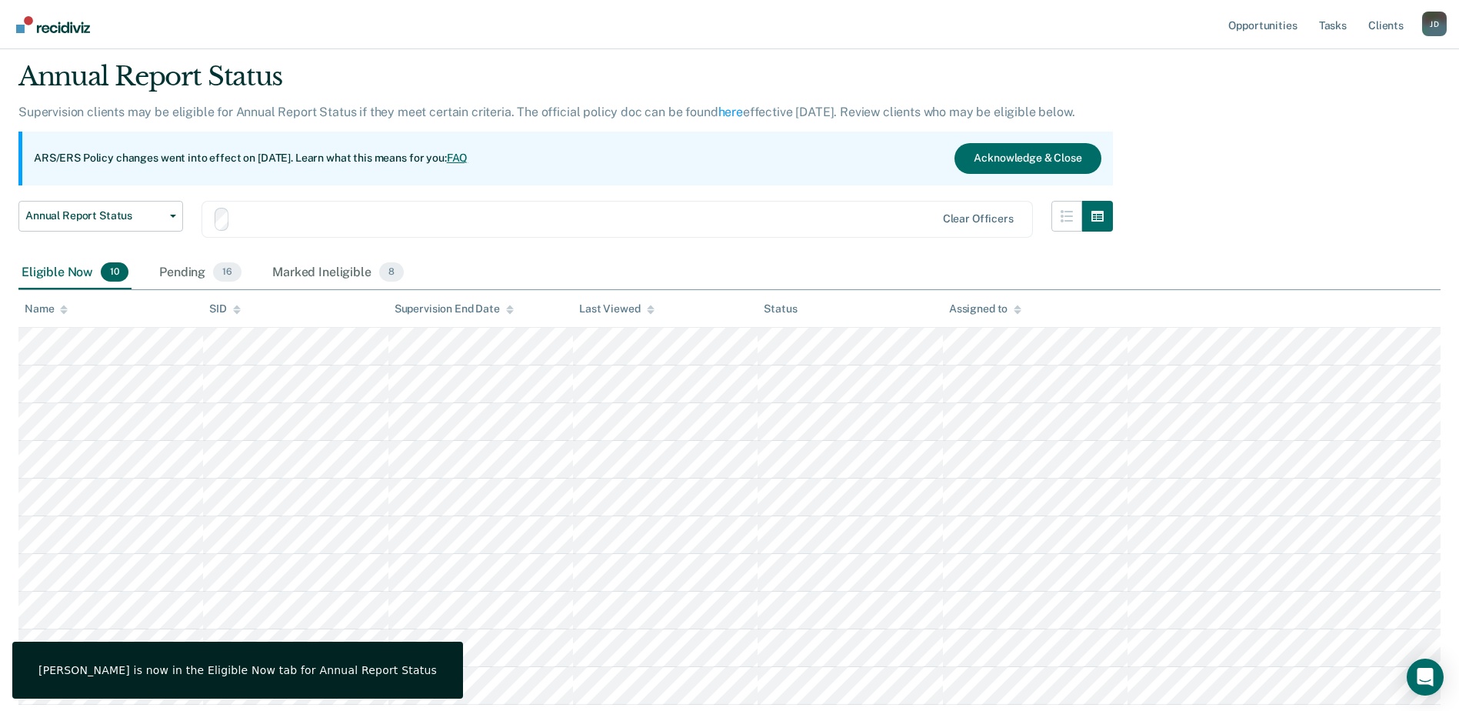
scroll to position [68, 0]
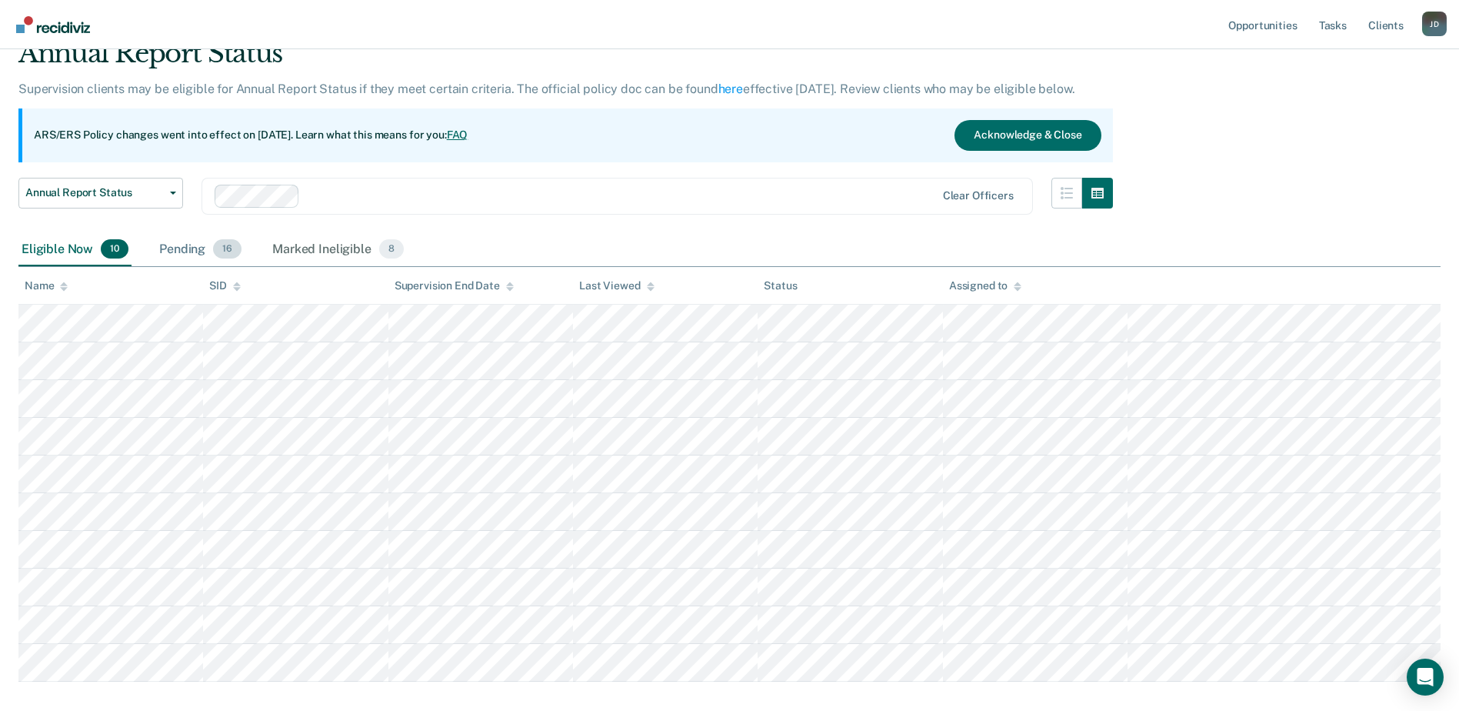
click at [178, 252] on div "Pending 16" at bounding box center [200, 250] width 88 height 34
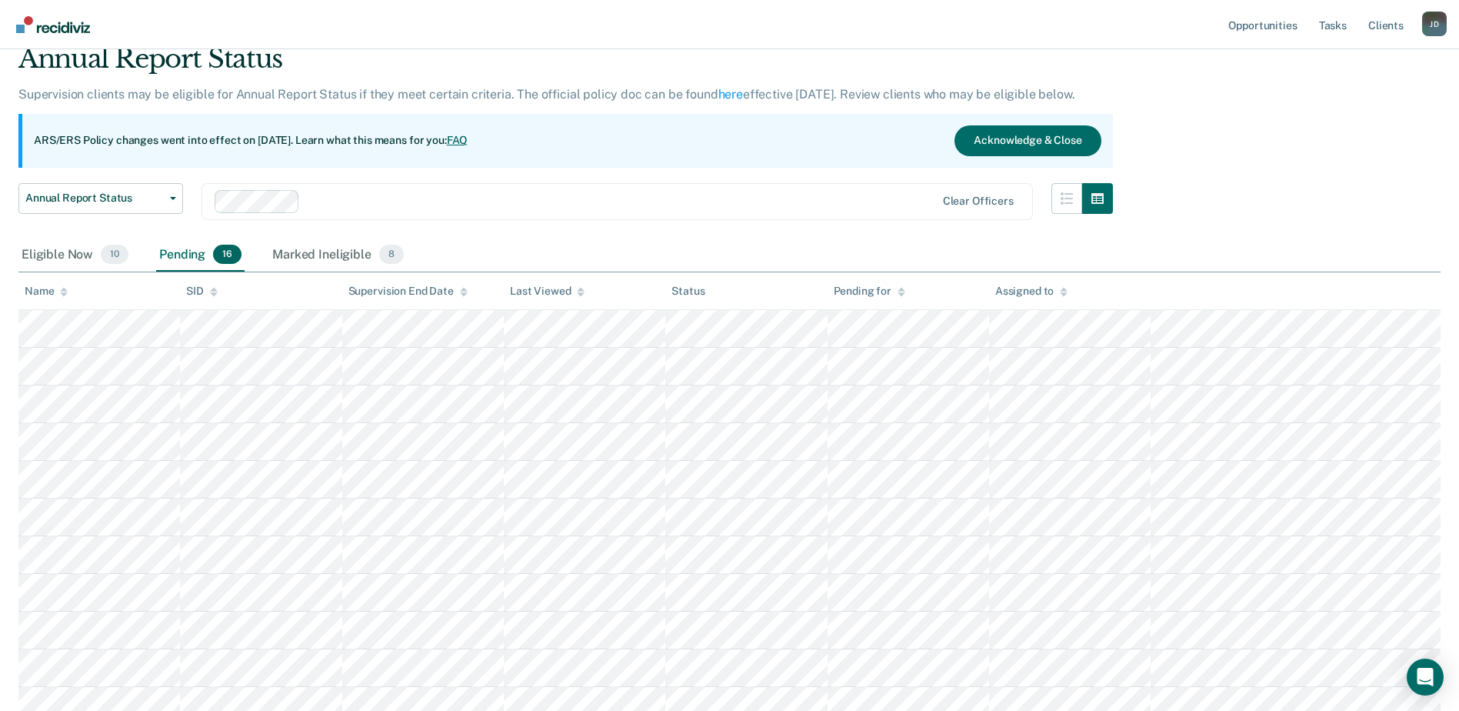
scroll to position [0, 0]
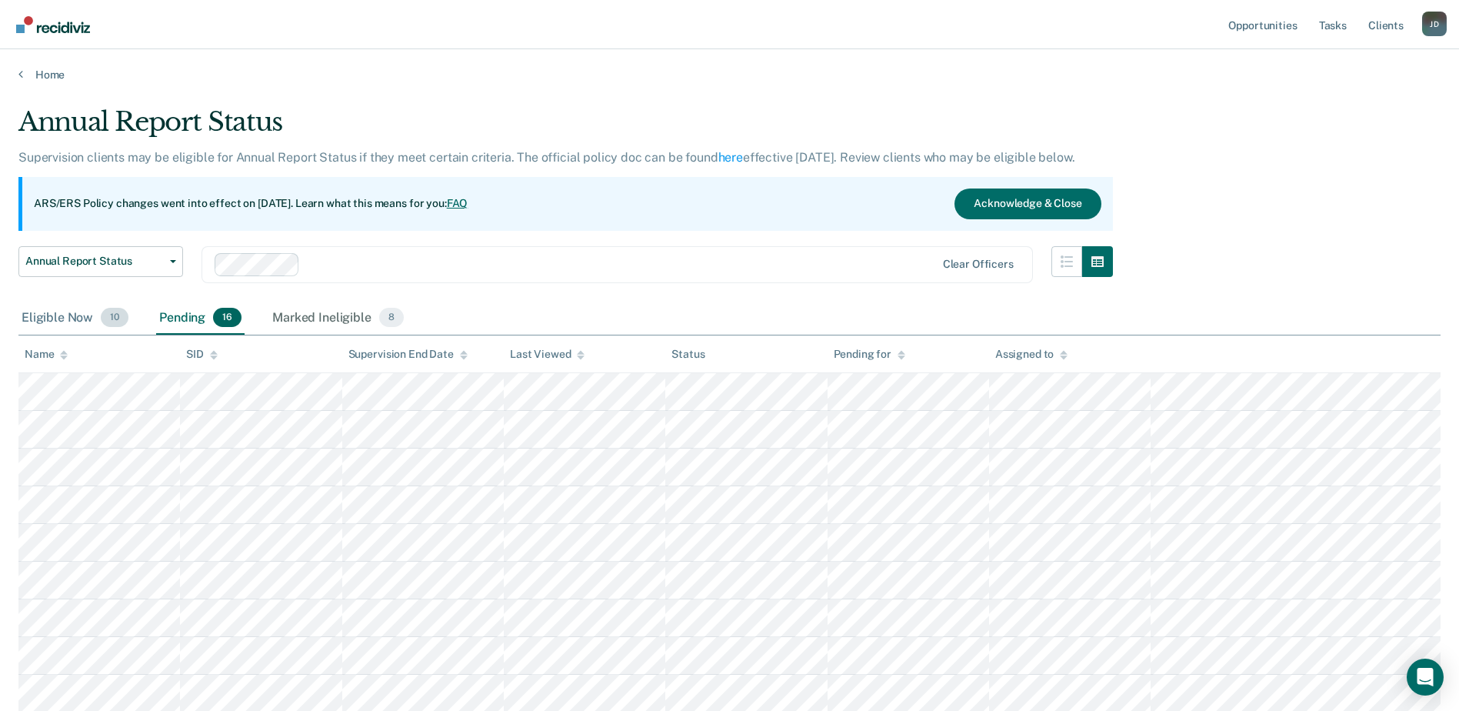
click at [65, 323] on div "Eligible Now 10" at bounding box center [74, 318] width 113 height 34
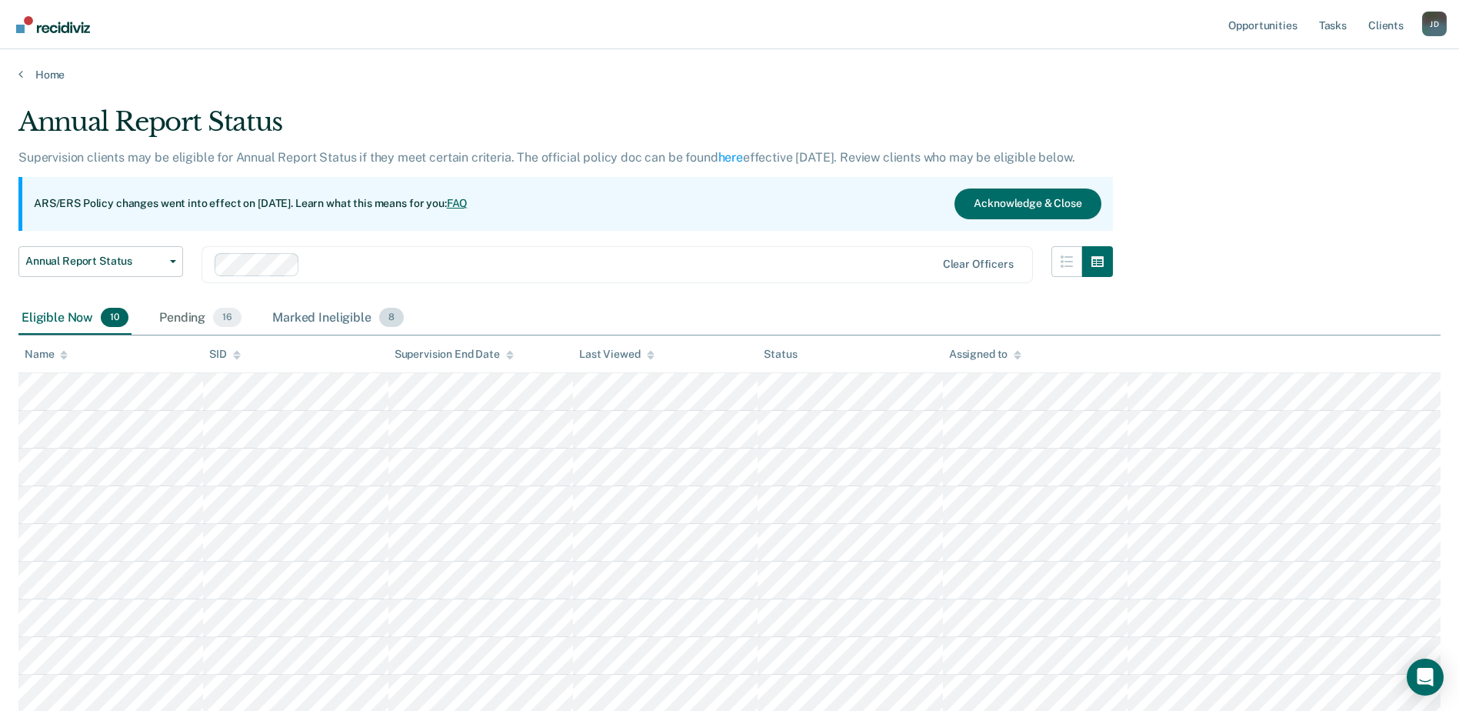
click at [290, 317] on div "Marked Ineligible 8" at bounding box center [338, 318] width 138 height 34
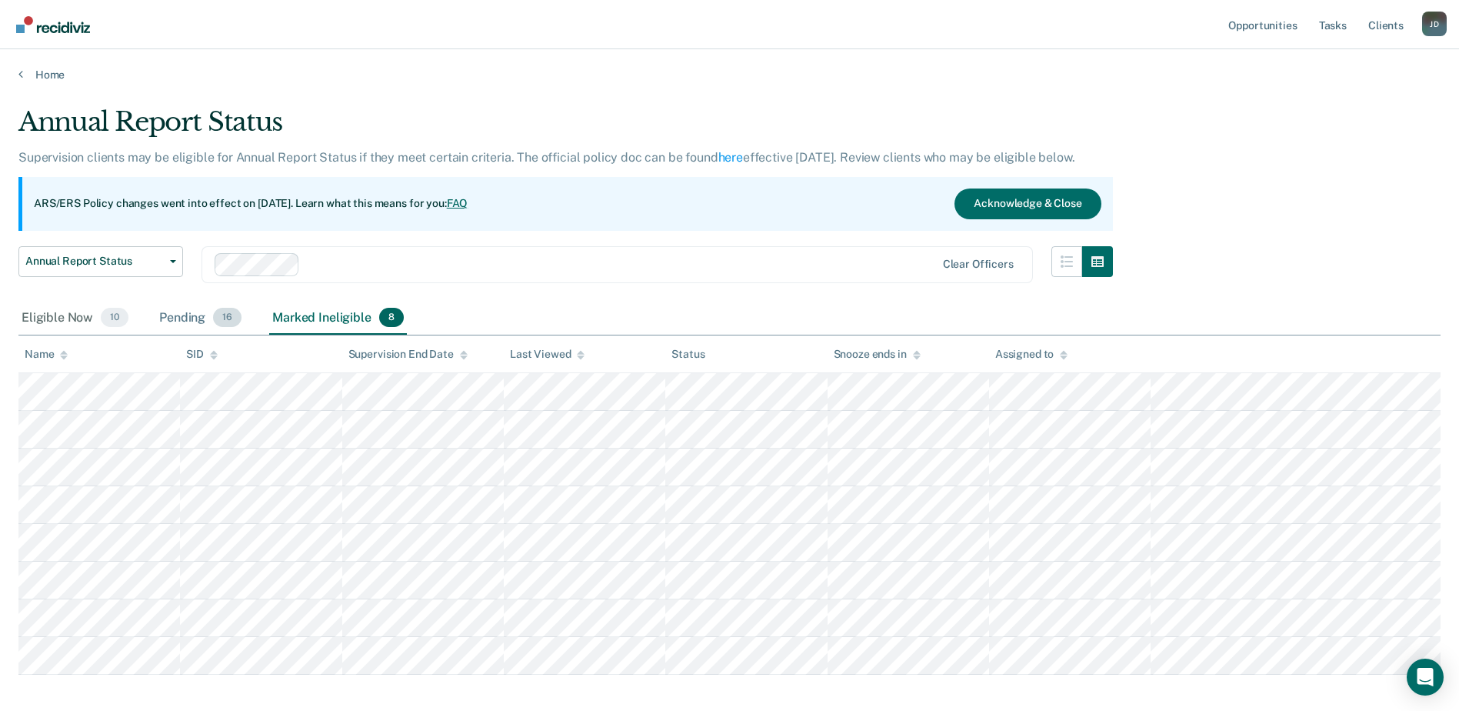
click at [189, 320] on div "Pending 16" at bounding box center [200, 318] width 88 height 34
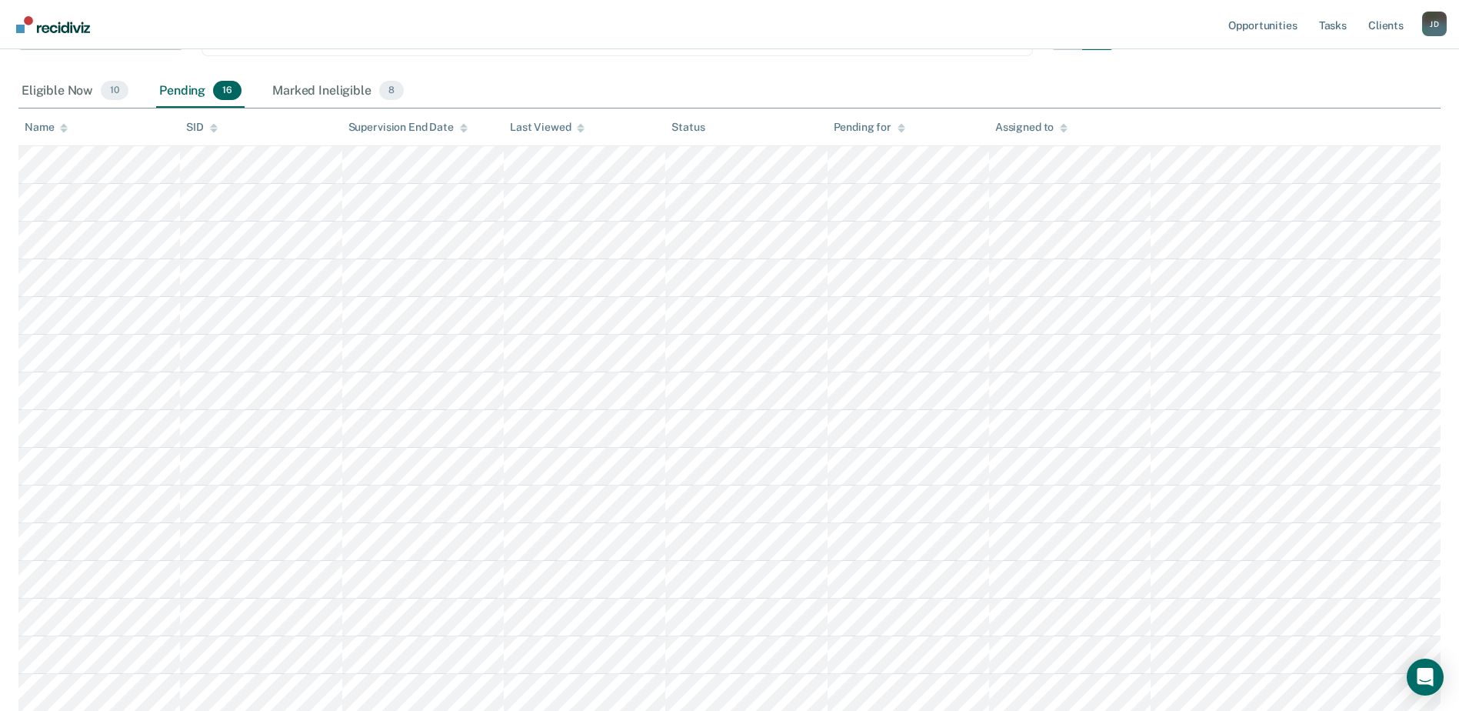
scroll to position [231, 0]
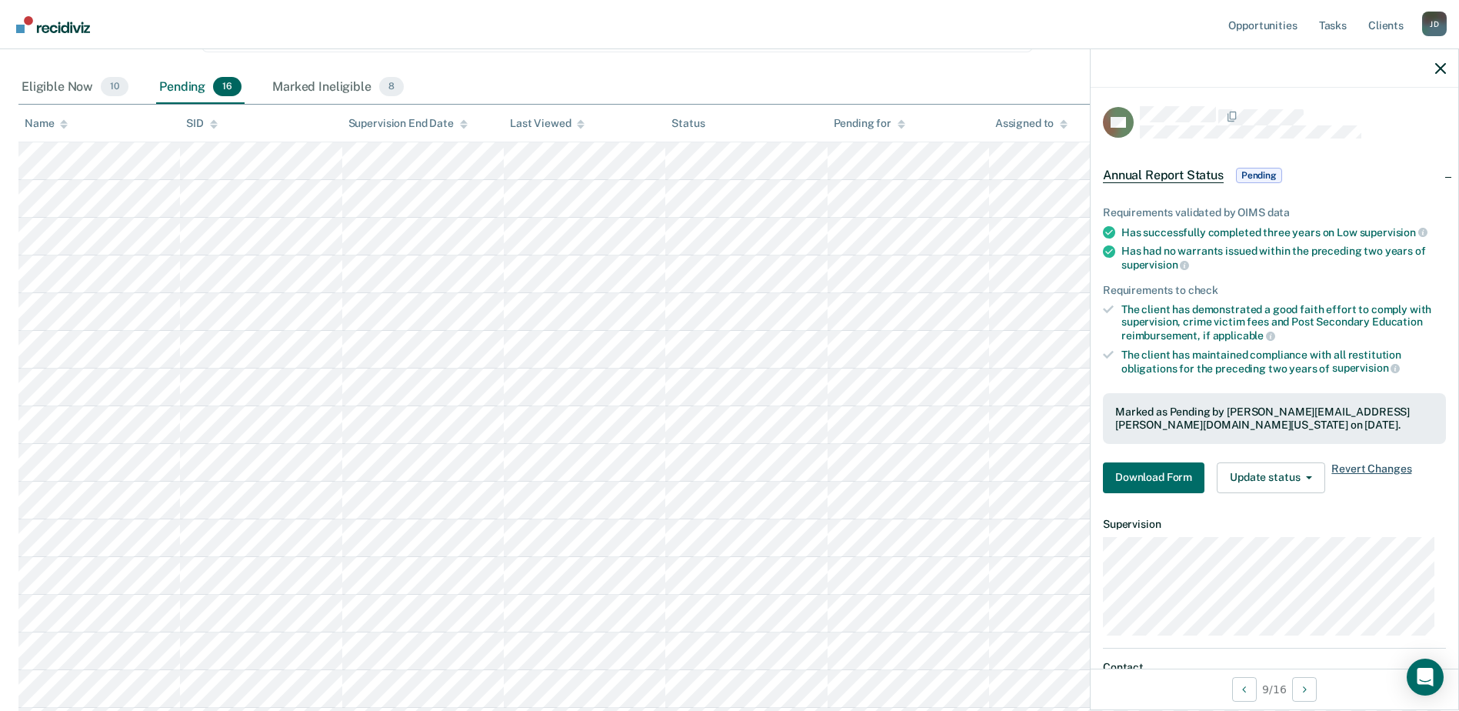
click at [1360, 465] on span "Revert Changes" at bounding box center [1371, 477] width 80 height 31
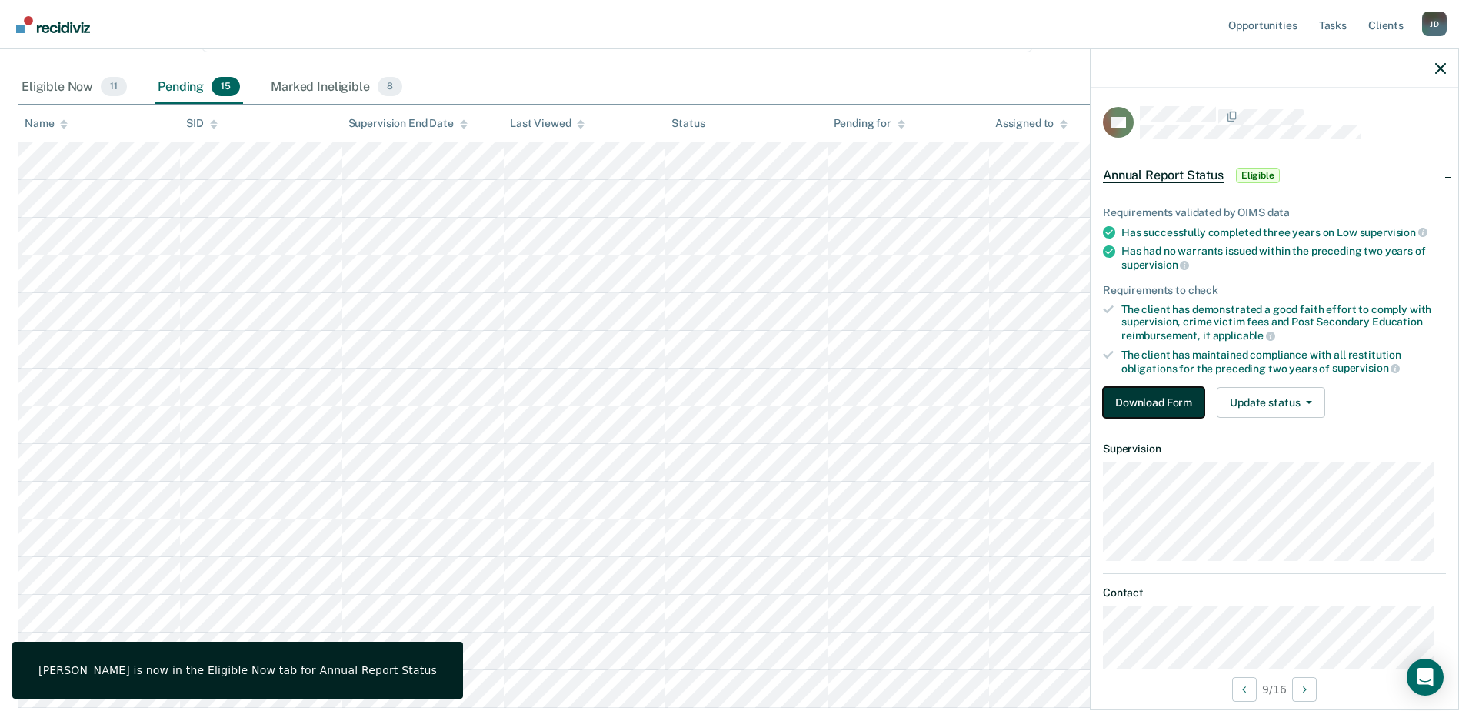
click at [1146, 407] on button "Download Form" at bounding box center [1154, 402] width 102 height 31
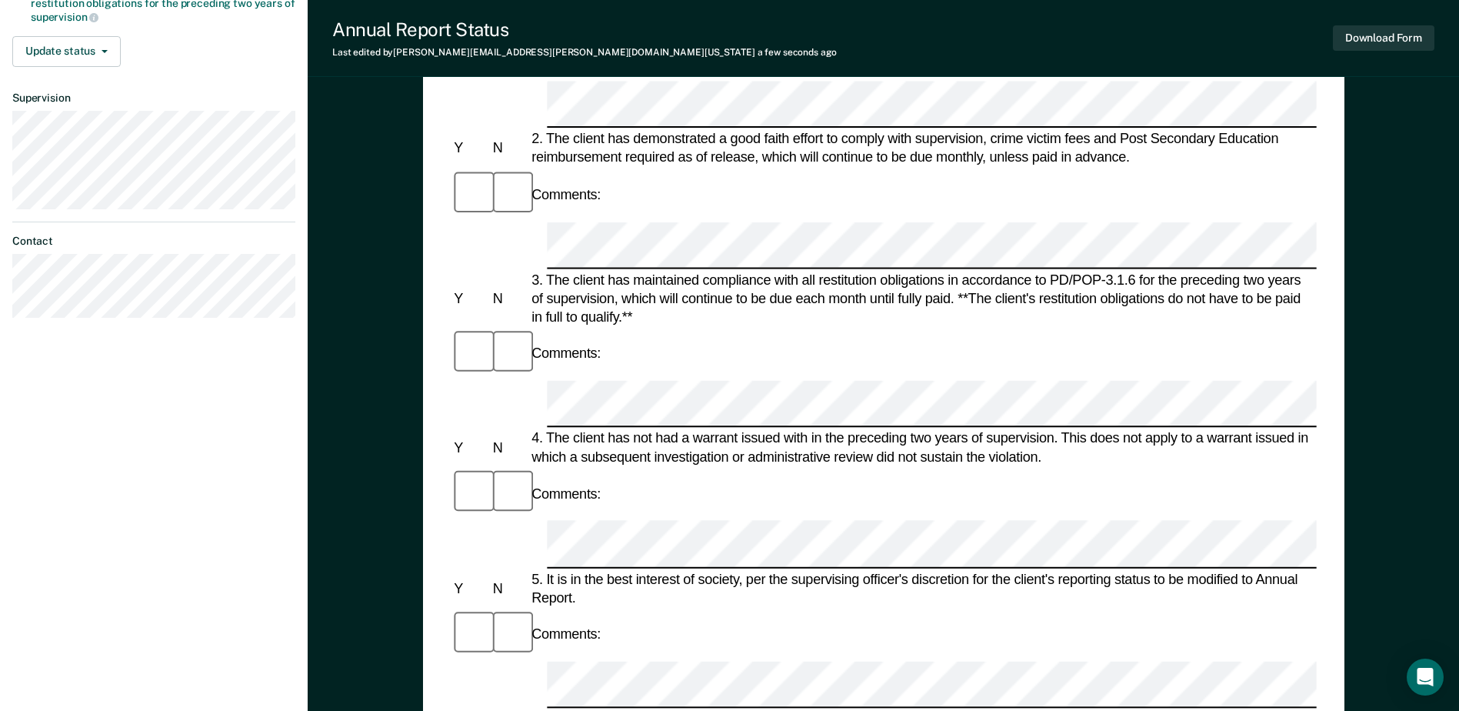
scroll to position [291, 0]
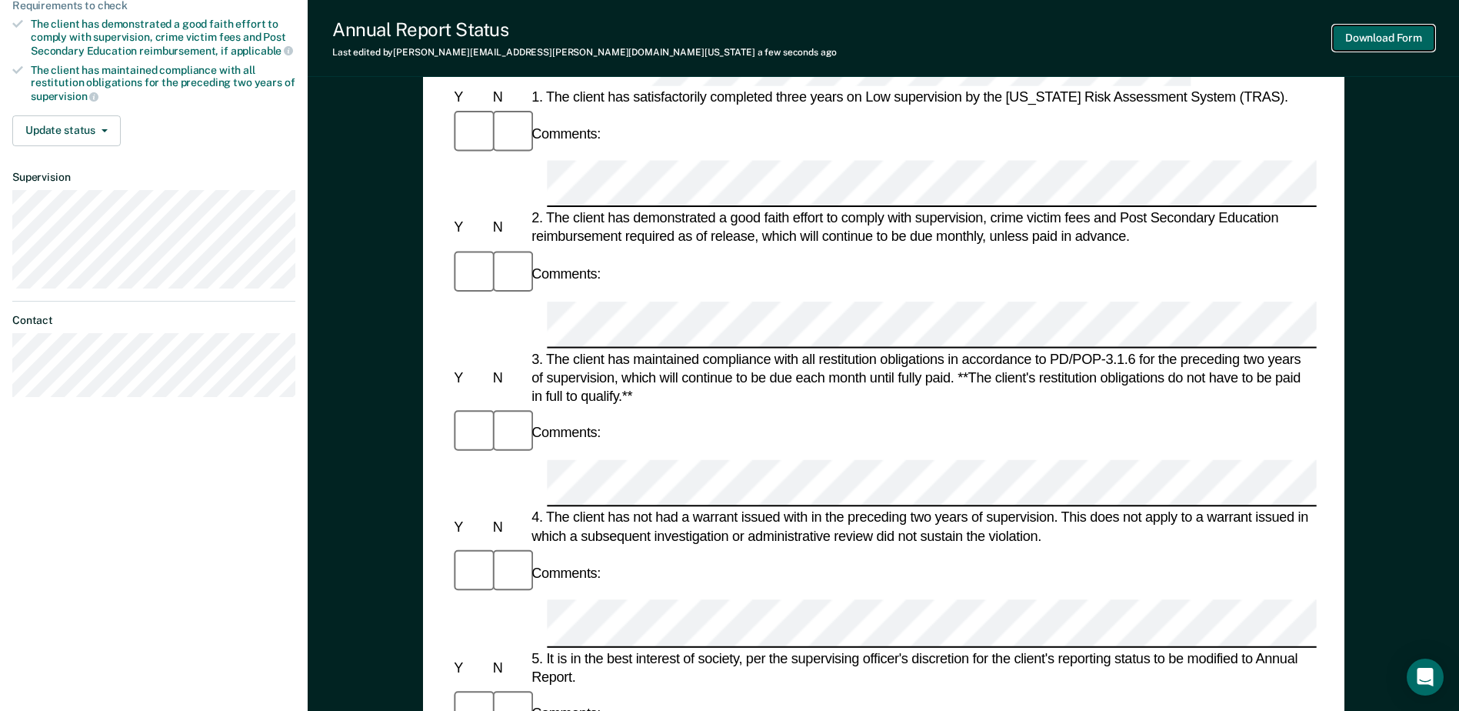
click at [1390, 32] on button "Download Form" at bounding box center [1384, 37] width 102 height 25
